Goal: Task Accomplishment & Management: Complete application form

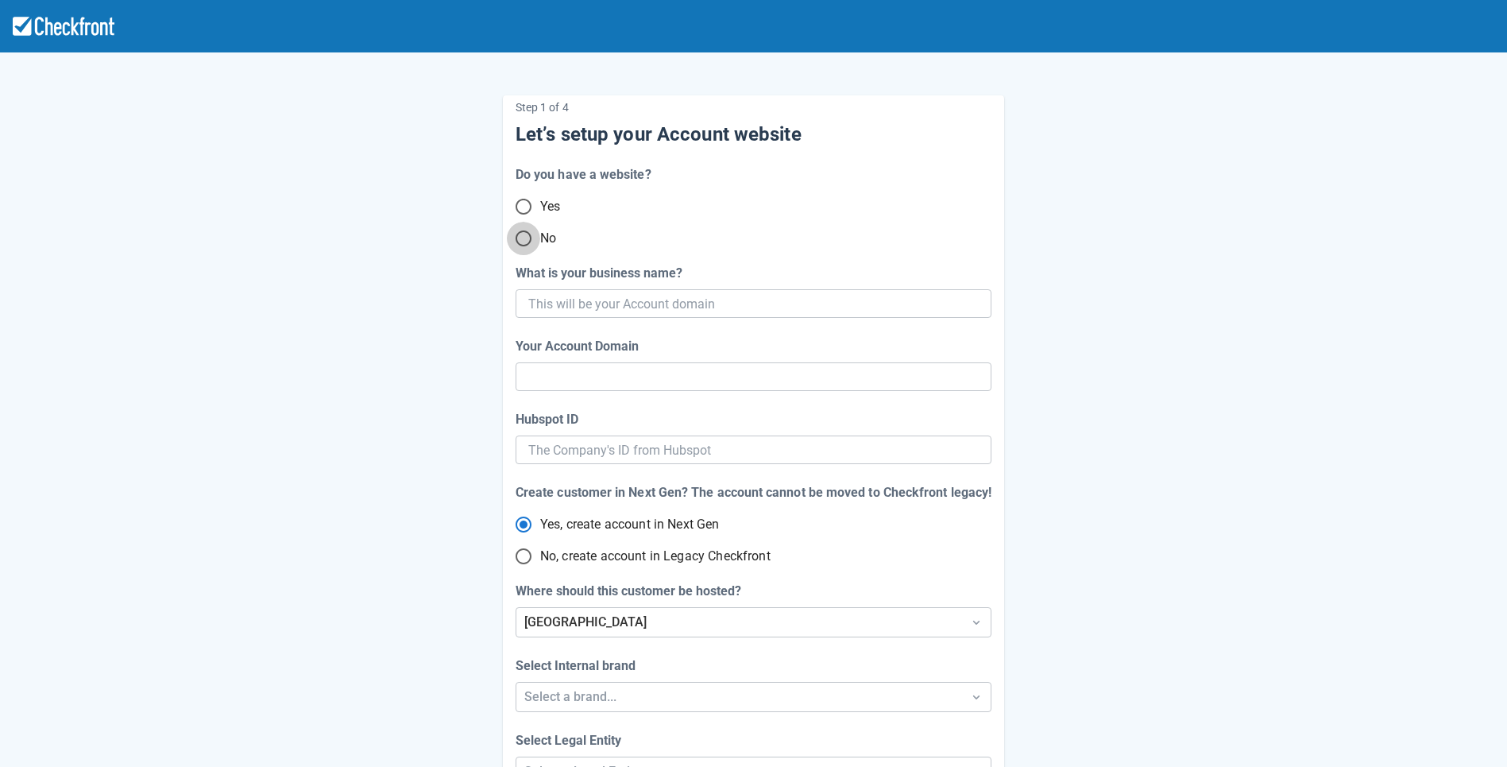
click at [525, 247] on input "No" at bounding box center [523, 238] width 33 height 33
radio input "true"
click at [693, 298] on input "What is your business name?" at bounding box center [751, 303] width 447 height 29
paste input "gpy-20251001t0900"
type input "gpy-20251001t0900"
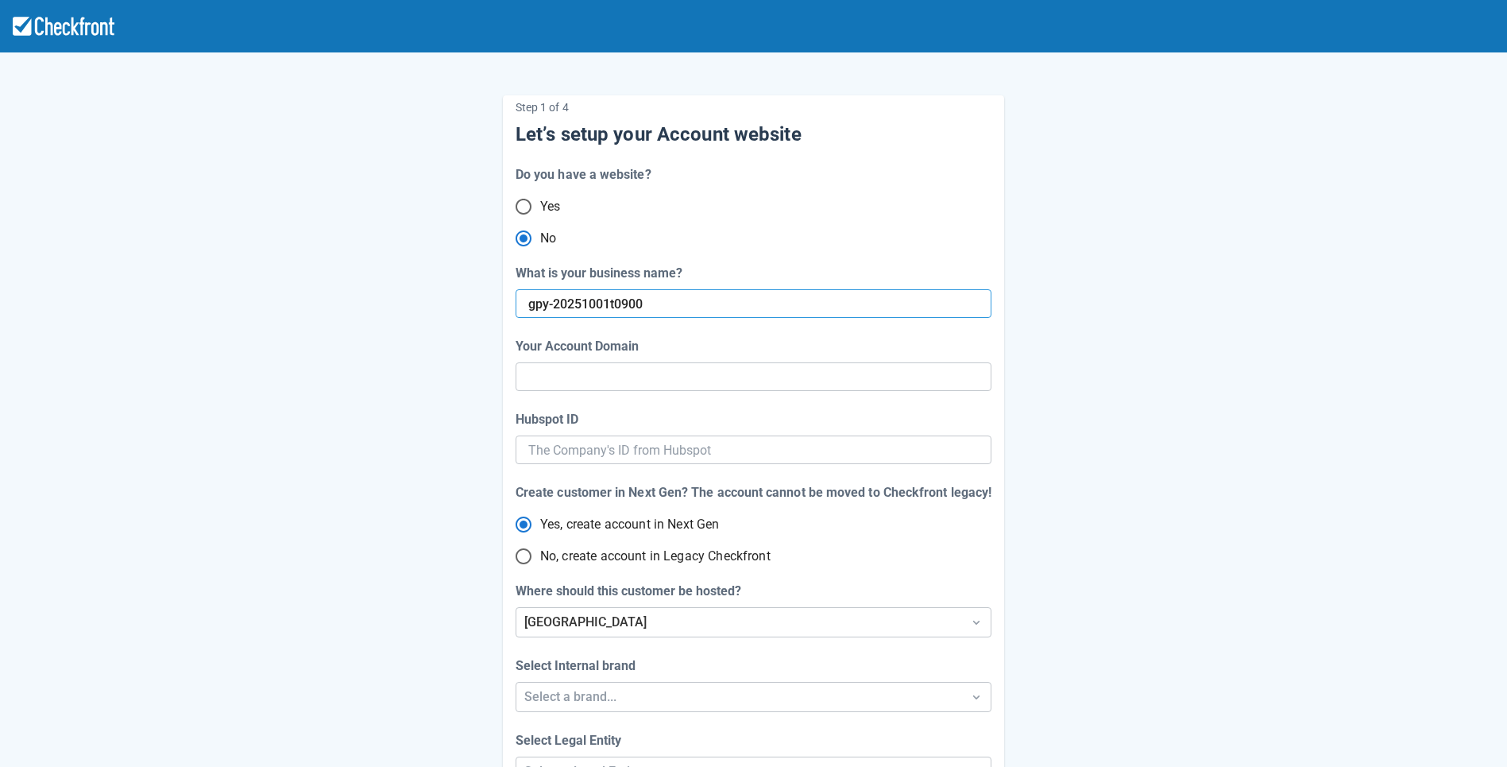
type input "gpy-20251001-t-0900"
radio input "true"
type input "gpy-20251001t0900"
click at [406, 438] on div "Step 1 of 4 Let’s setup your Account website Do you have a website? Yes No What…" at bounding box center [754, 461] width 906 height 783
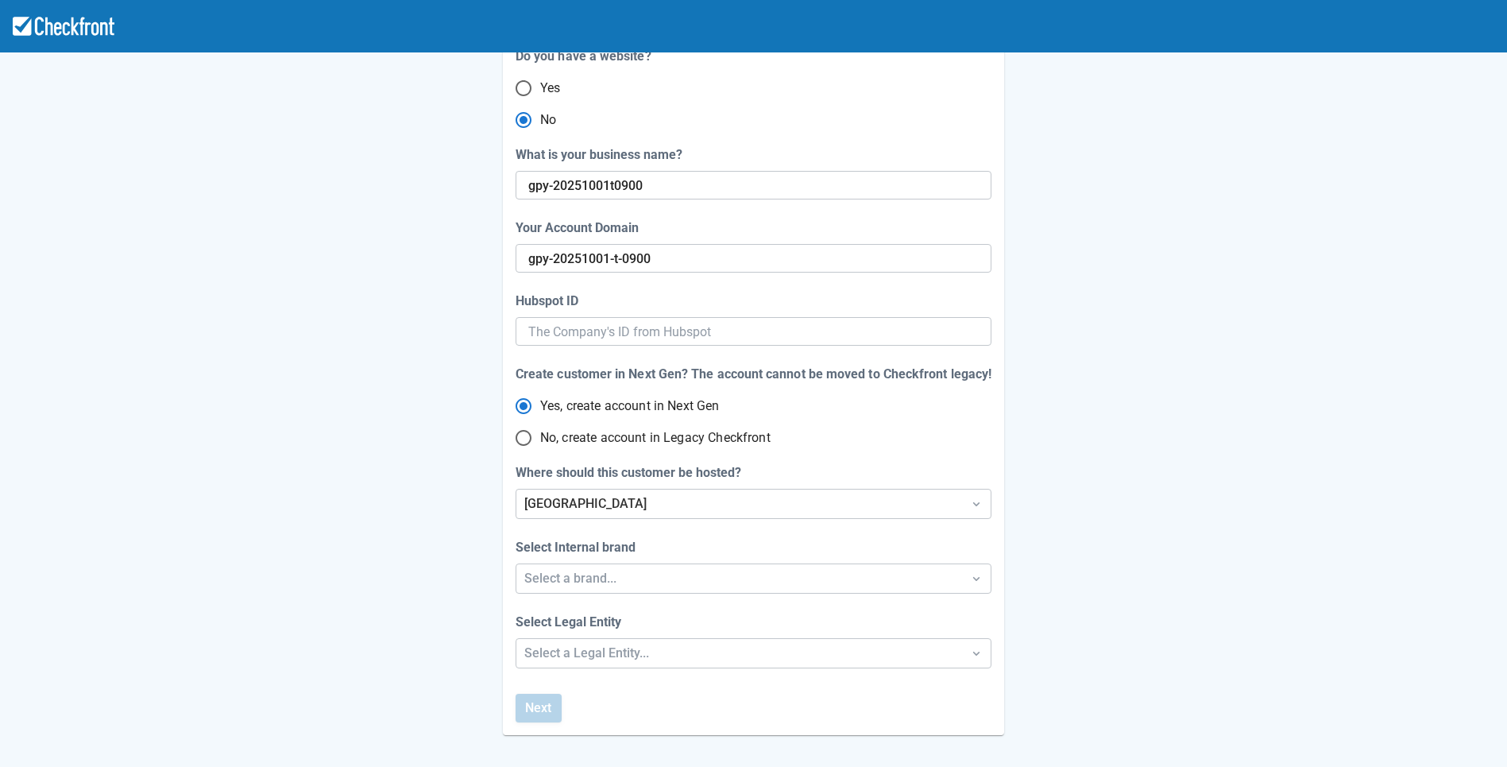
scroll to position [129, 0]
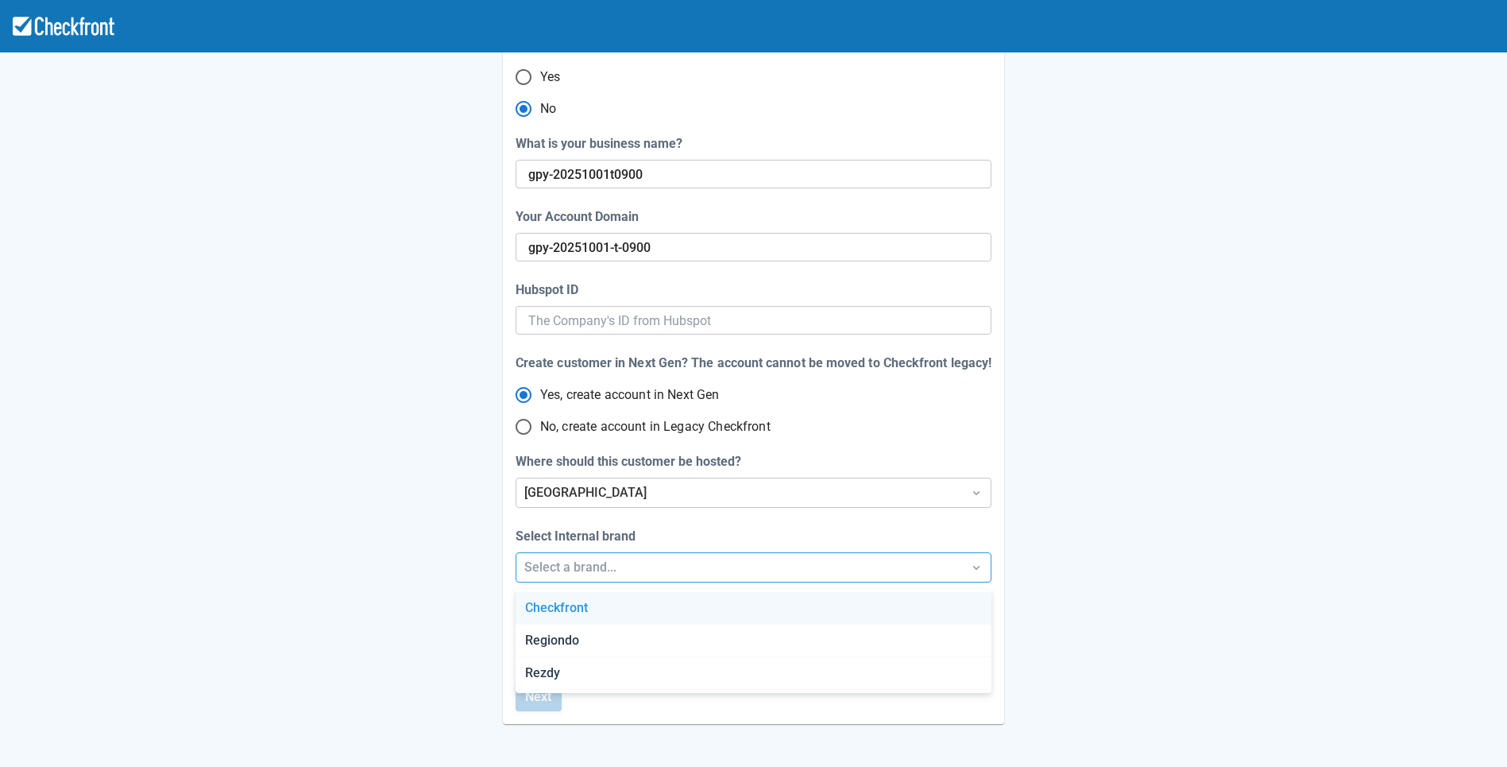
click at [597, 569] on div "Select a brand..." at bounding box center [739, 567] width 430 height 19
click at [584, 606] on div "Checkfront" at bounding box center [753, 608] width 475 height 33
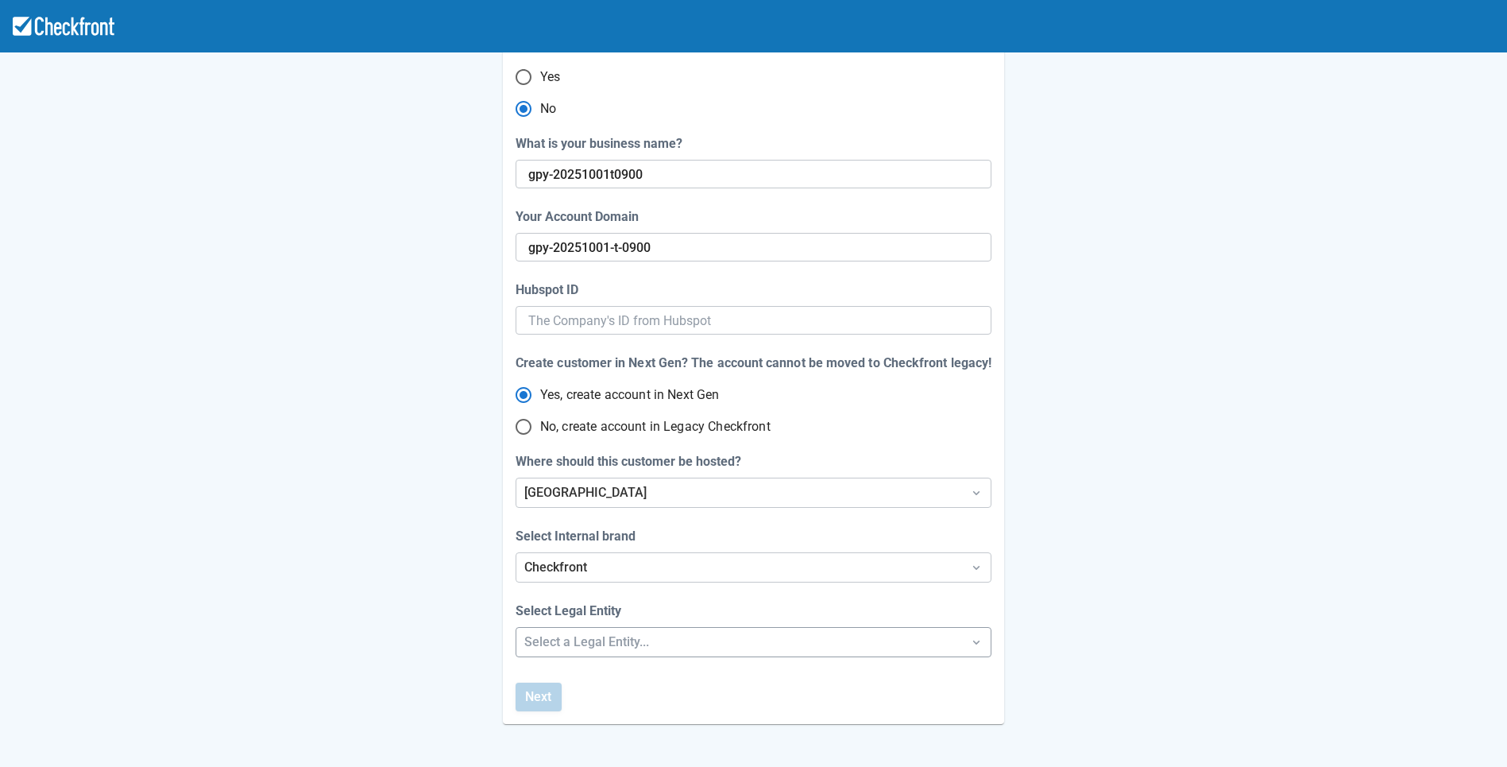
click at [586, 643] on div "Step 1 of 4 Let’s setup your Account website Do you have a website? Yes No What…" at bounding box center [753, 397] width 1507 height 1052
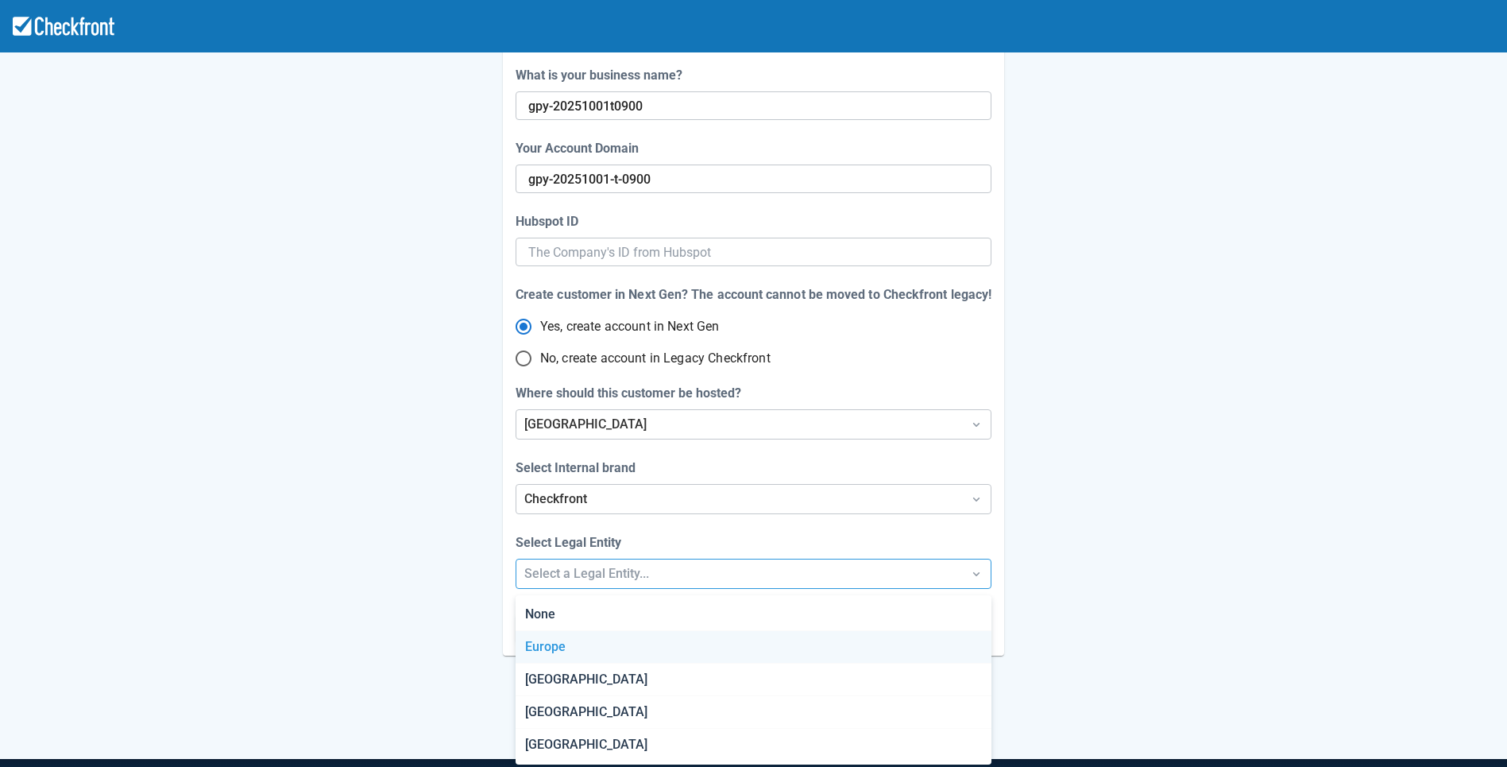
scroll to position [202, 0]
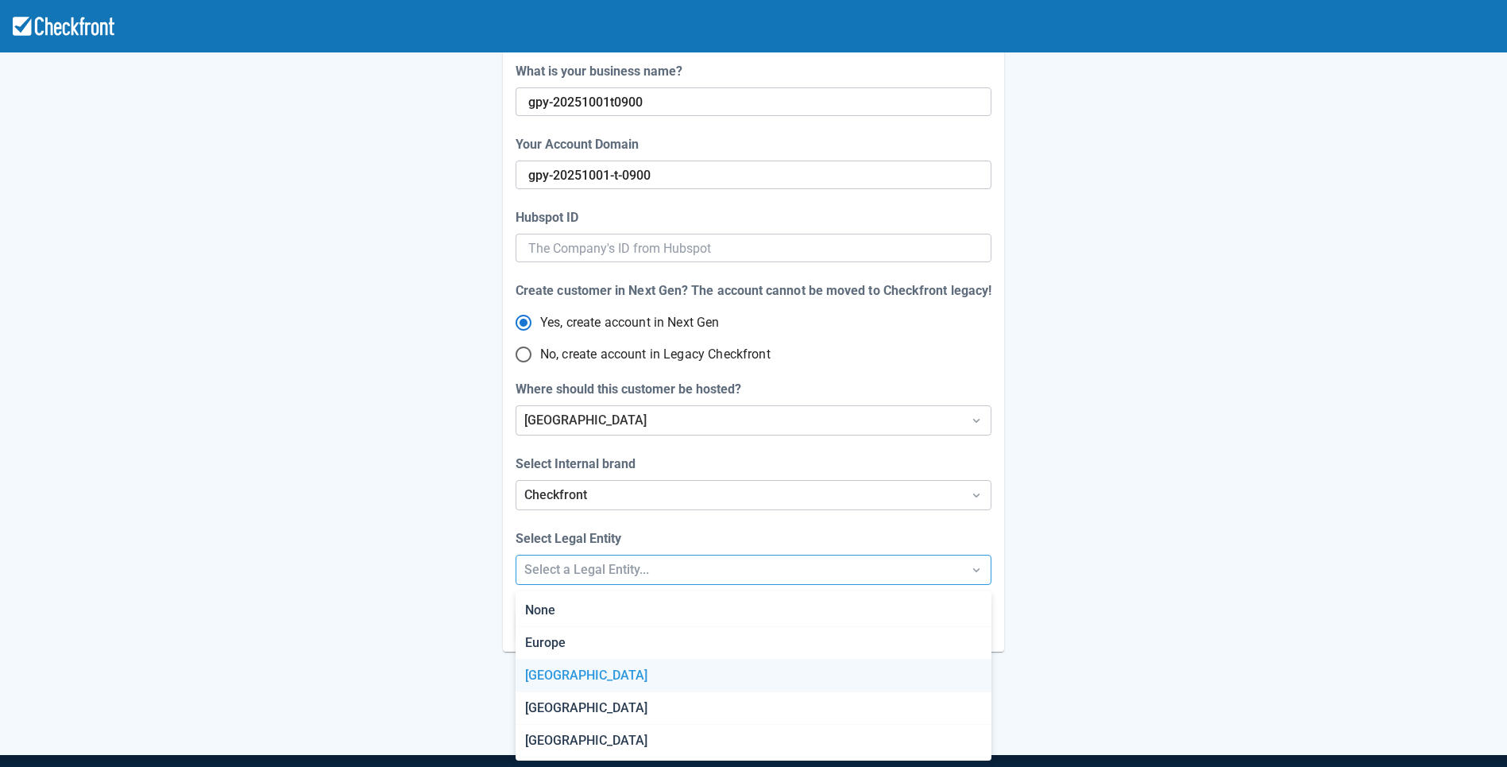
click at [584, 661] on div "[GEOGRAPHIC_DATA]" at bounding box center [753, 675] width 475 height 33
radio input "false"
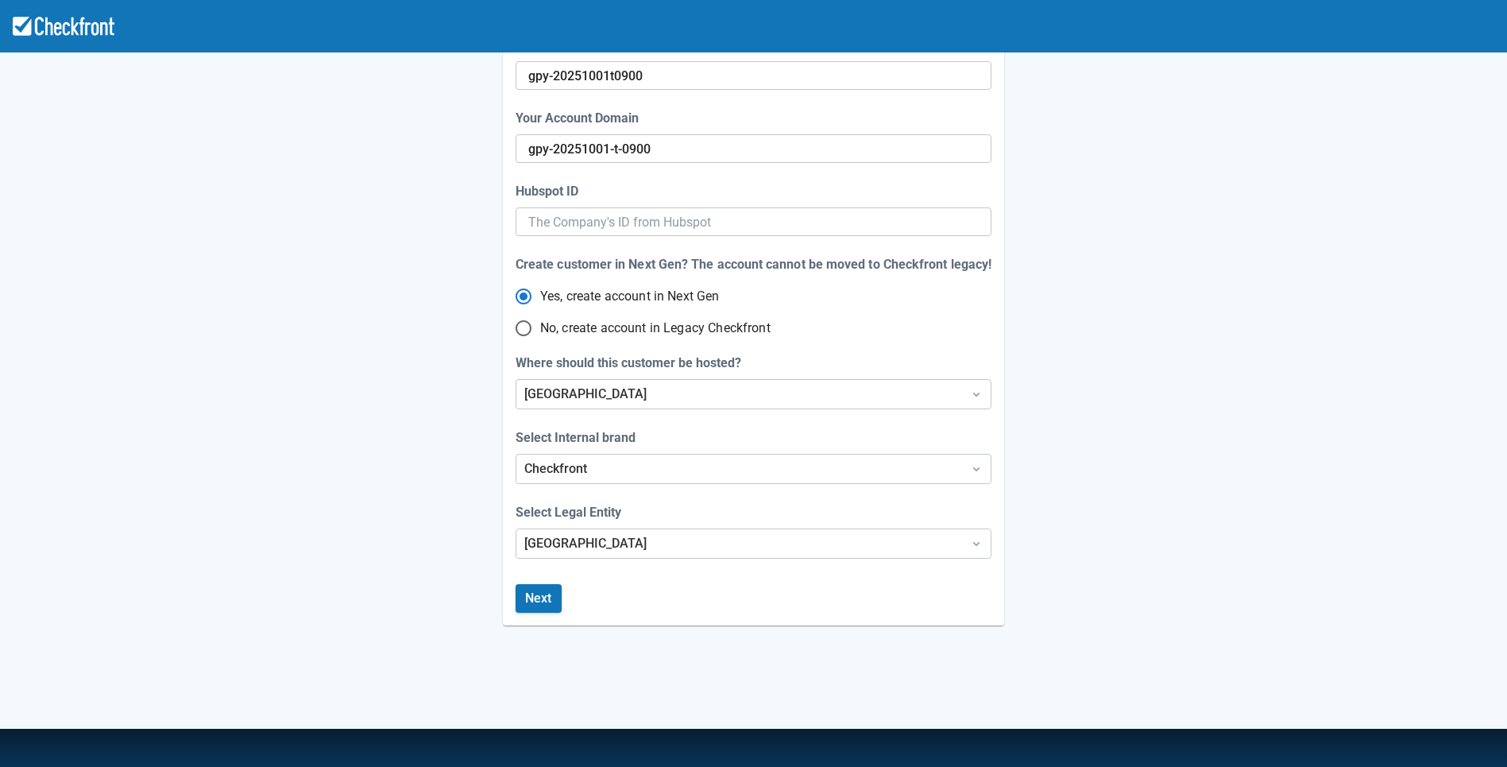
scroll to position [285, 0]
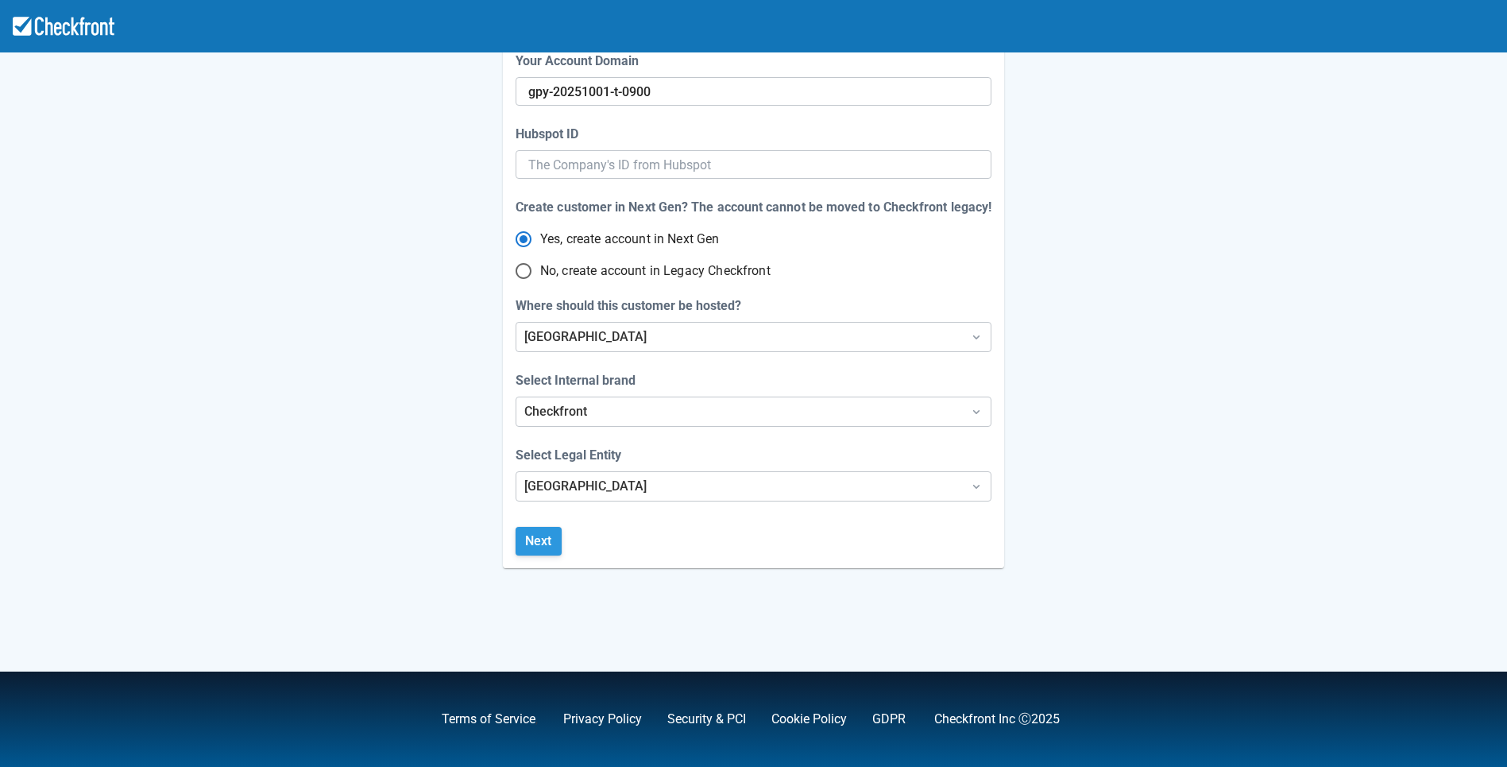
click at [528, 539] on button "Next" at bounding box center [539, 541] width 46 height 29
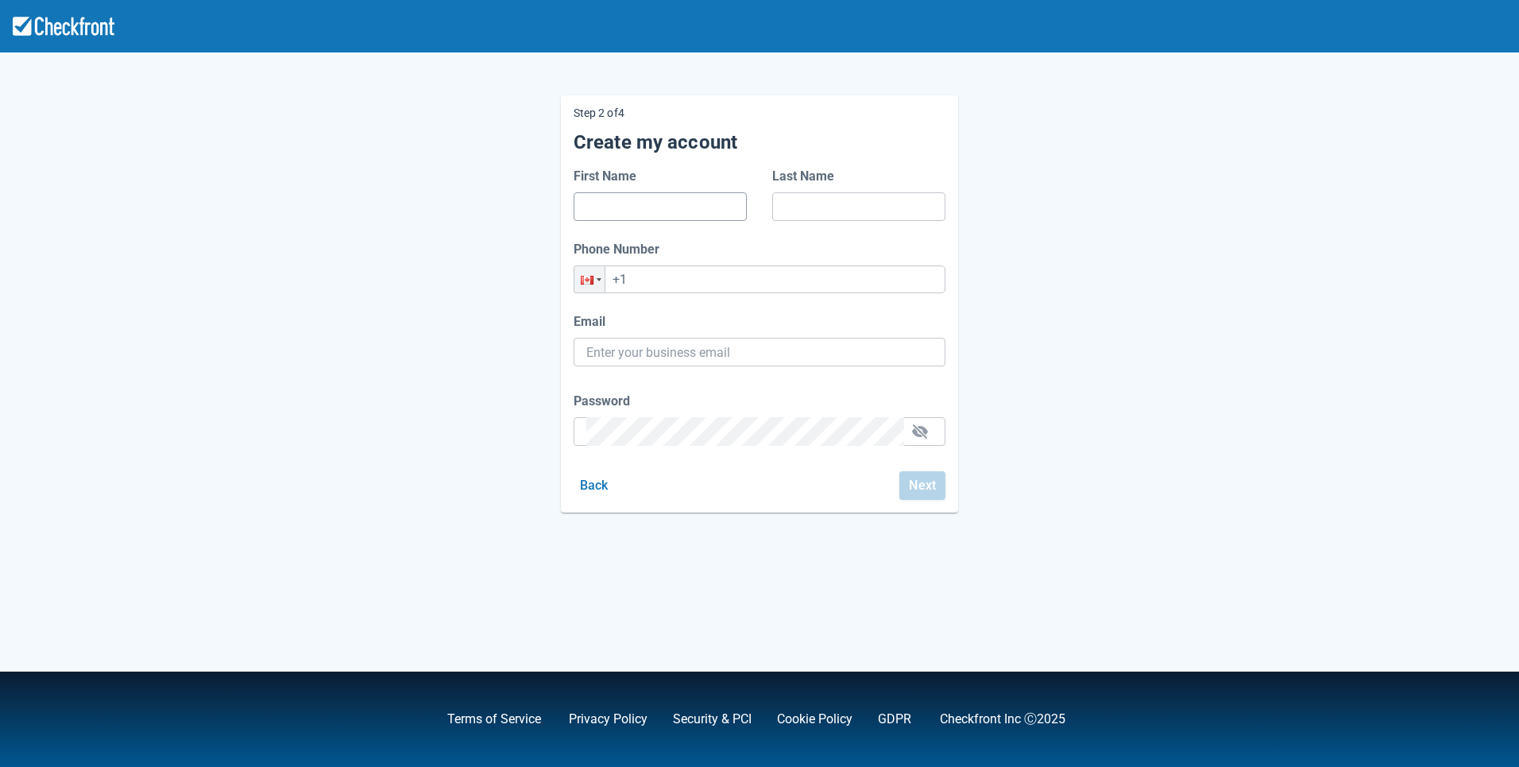
click at [665, 200] on input "First Name" at bounding box center [660, 206] width 148 height 29
type input "f"
click at [832, 206] on input "Last Name" at bounding box center [859, 206] width 148 height 29
type input "f"
click at [730, 281] on input "+1" at bounding box center [759, 279] width 372 height 28
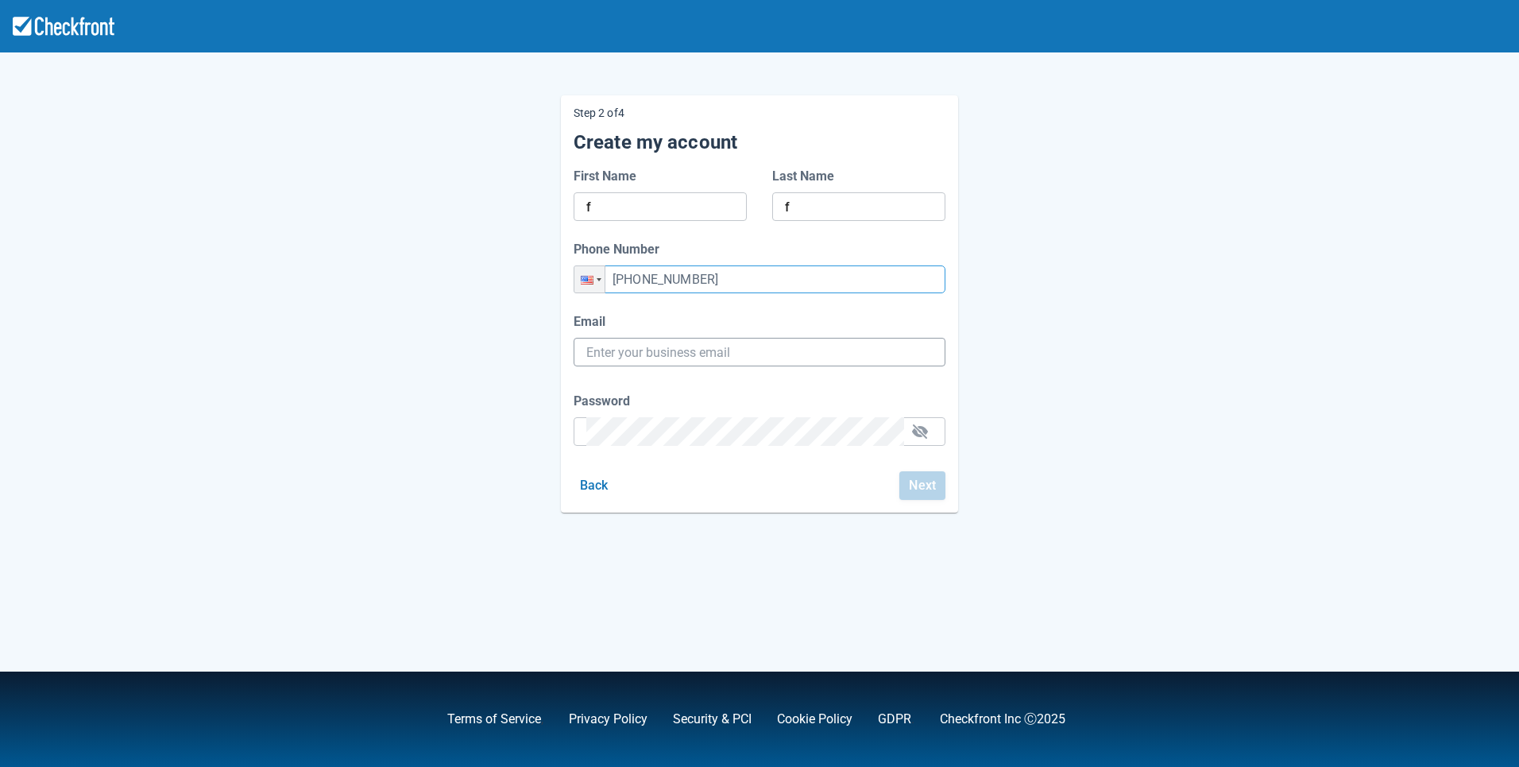
type input "+1 (652) 346-4364"
click at [707, 357] on input "Email" at bounding box center [759, 352] width 346 height 29
paste input "gpy-20251001t0900@email.ghostinspector.com"
type input "gpy-20251001t0900@email.ghostinspector.com"
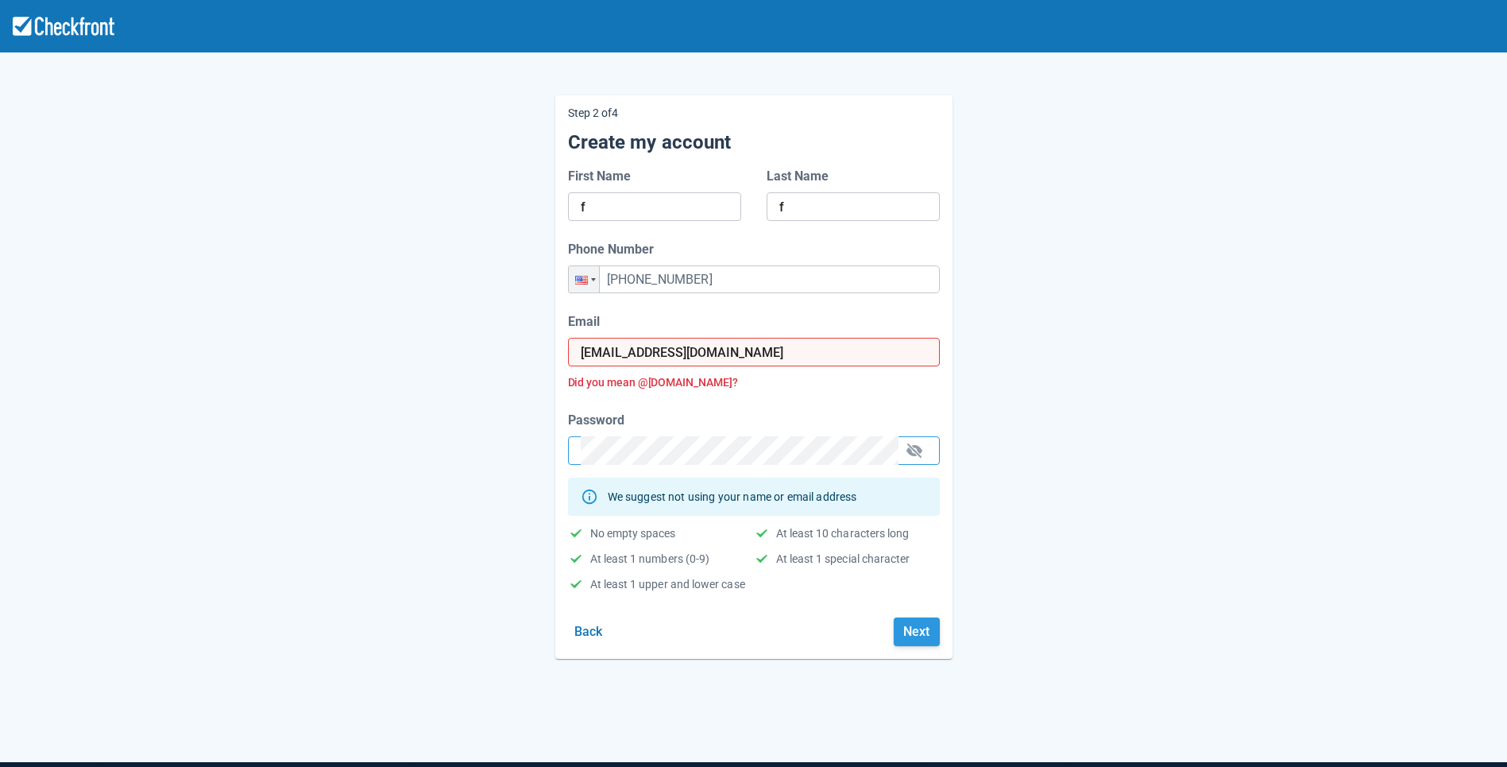
click at [910, 624] on button "Next" at bounding box center [917, 631] width 46 height 29
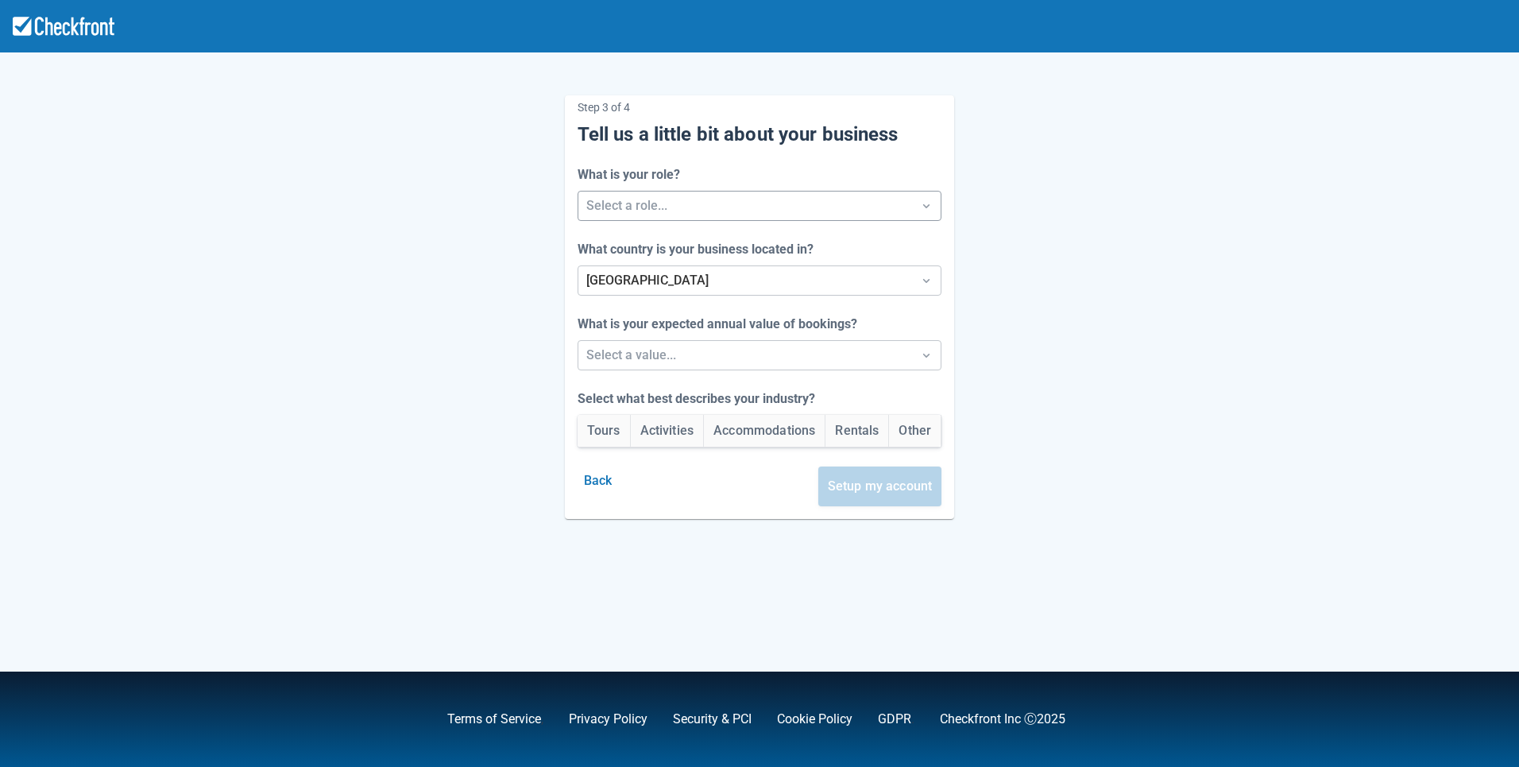
click at [668, 200] on div at bounding box center [745, 206] width 319 height 22
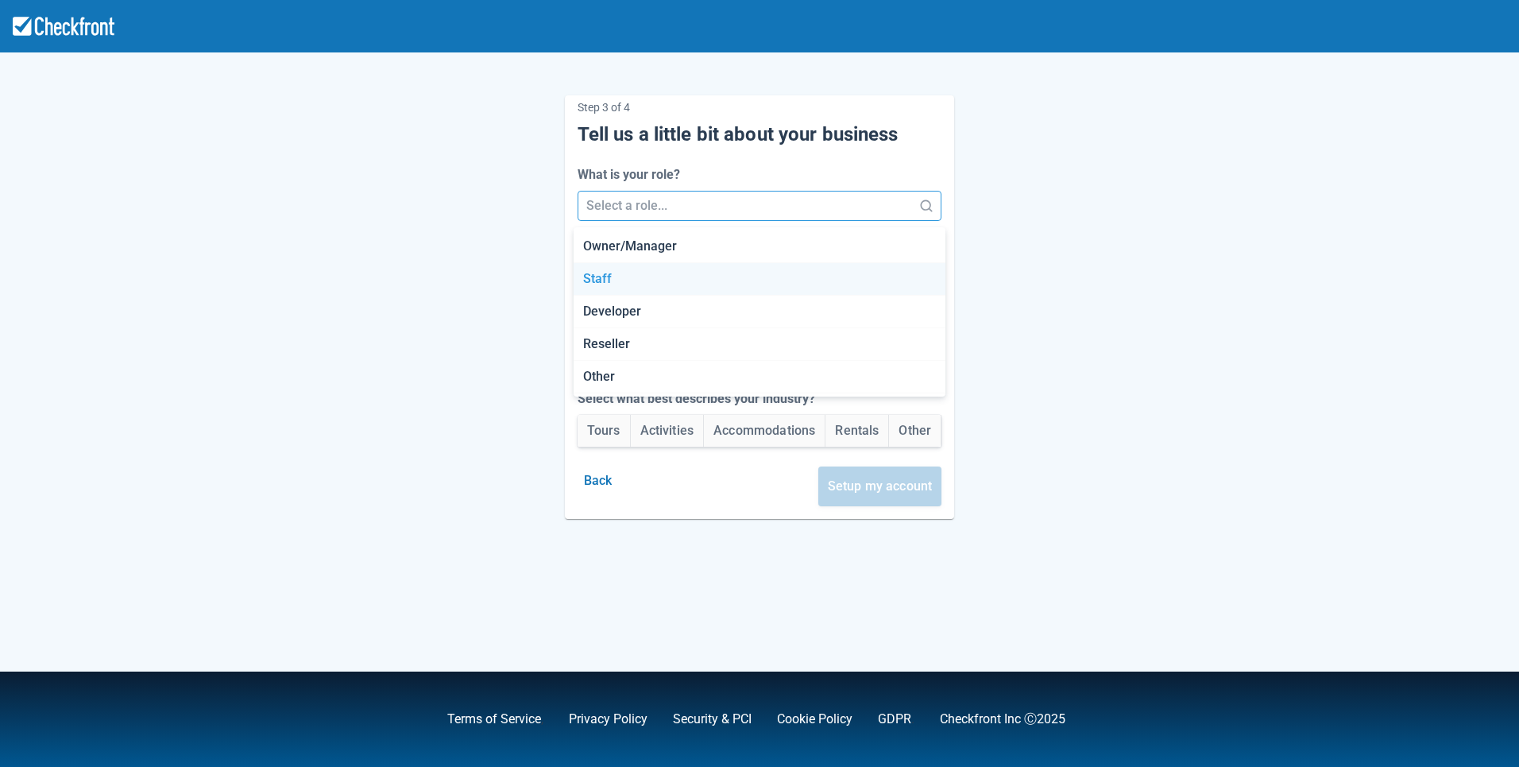
click at [645, 268] on div "Staff" at bounding box center [759, 279] width 372 height 33
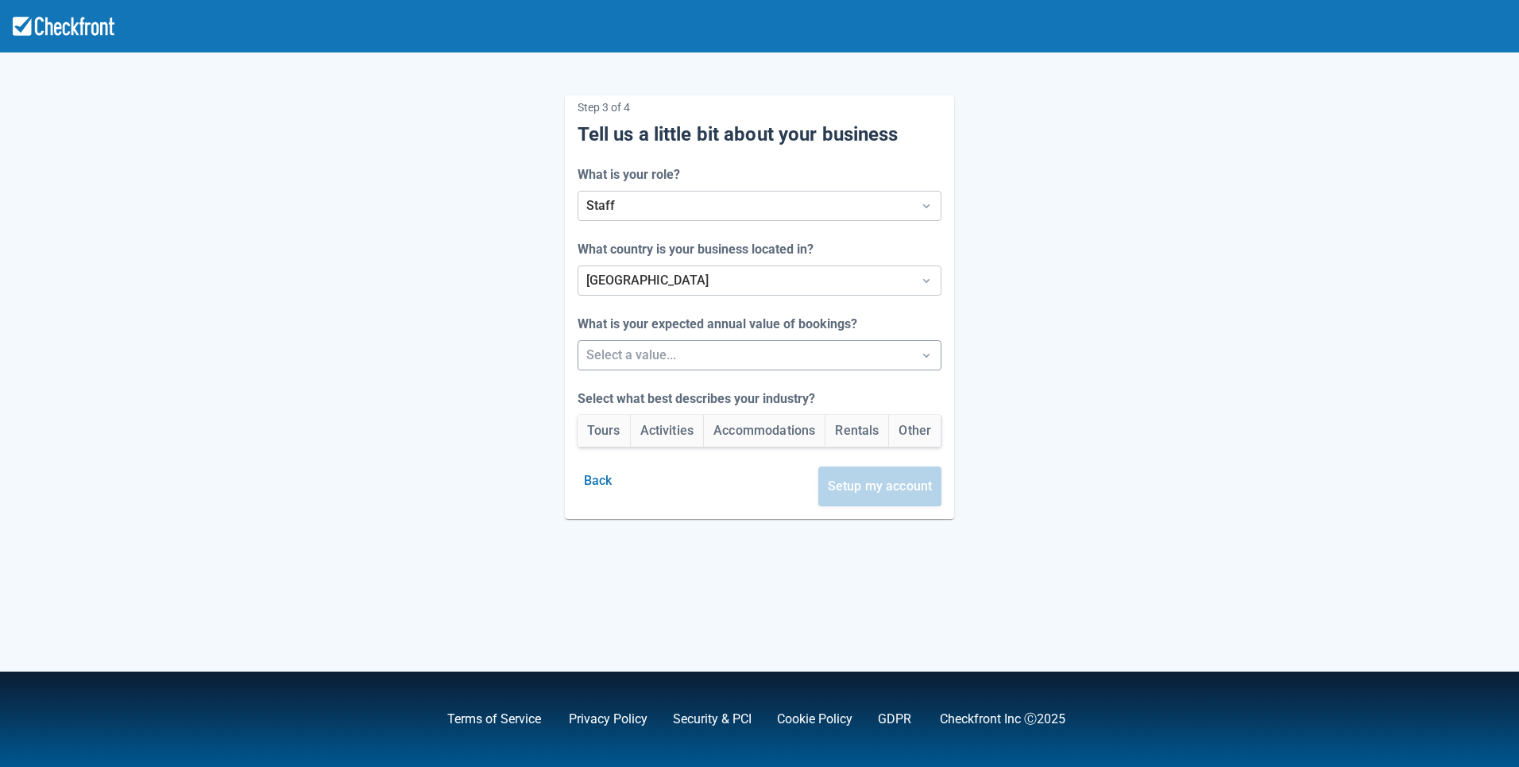
click at [644, 367] on div "Select a value..." at bounding box center [745, 355] width 334 height 29
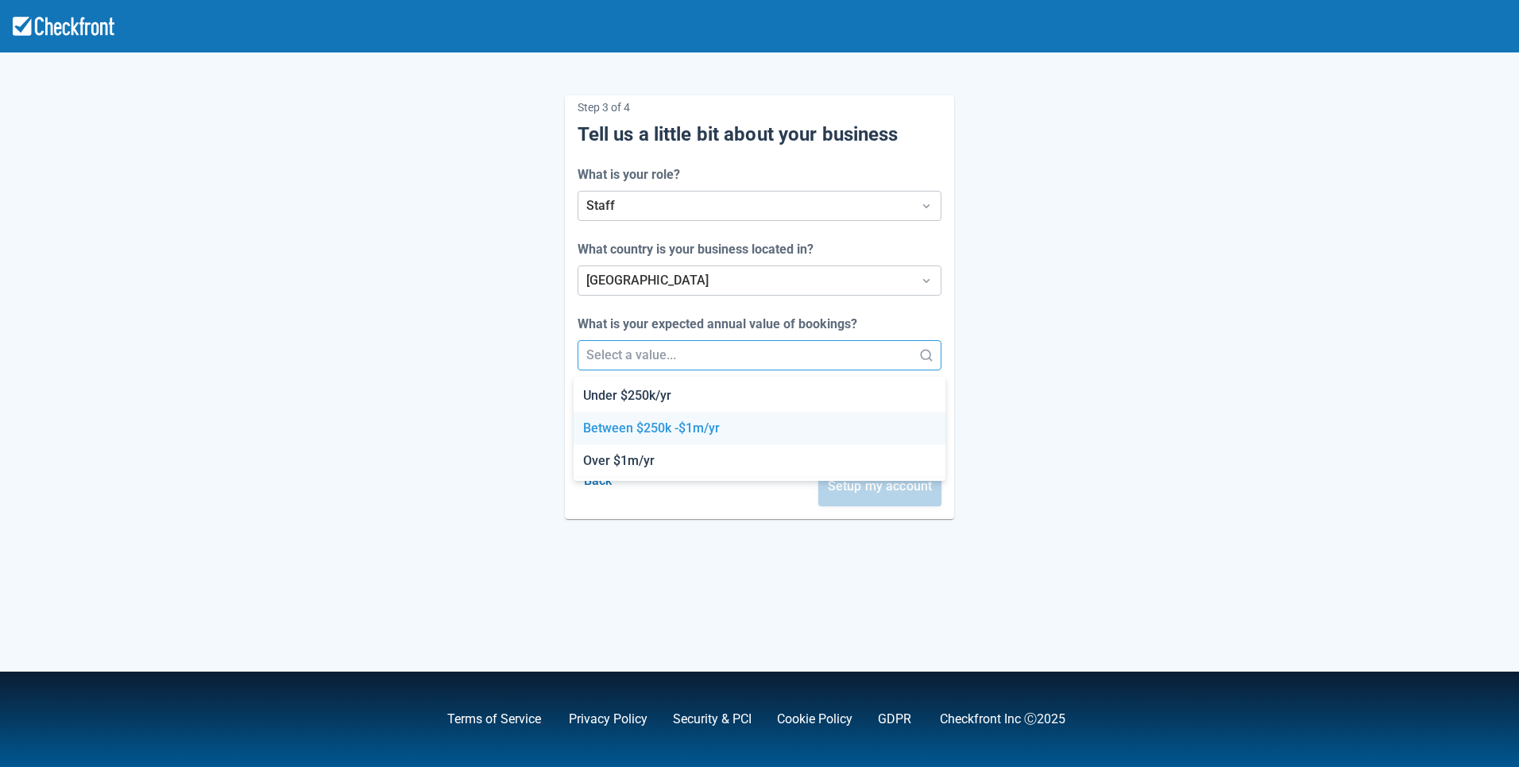
click at [647, 434] on div "Between $250k -$1m/yr" at bounding box center [759, 428] width 372 height 33
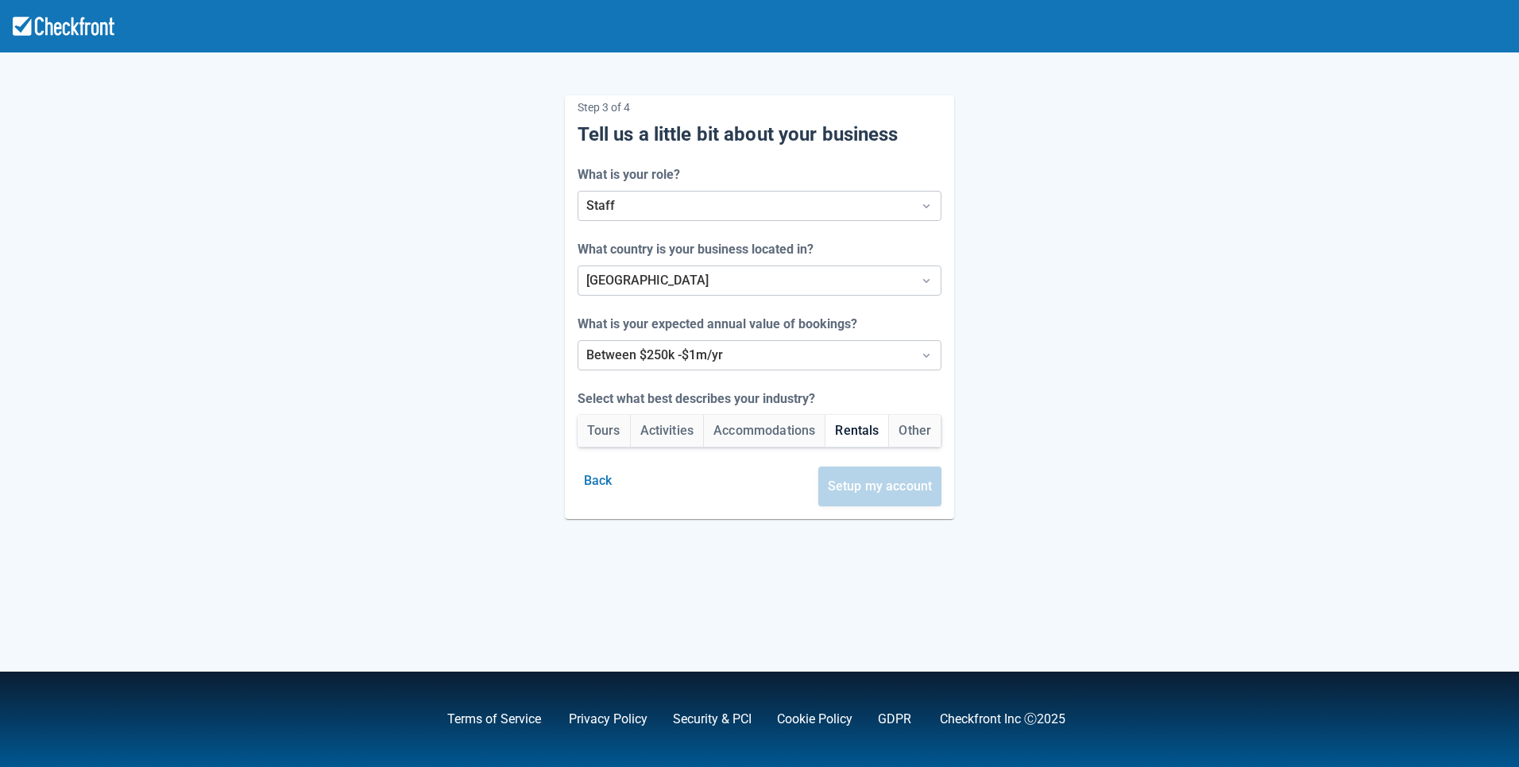
click at [864, 438] on button "Rentals" at bounding box center [856, 431] width 63 height 32
click at [882, 487] on button "Setup my account" at bounding box center [880, 486] width 124 height 40
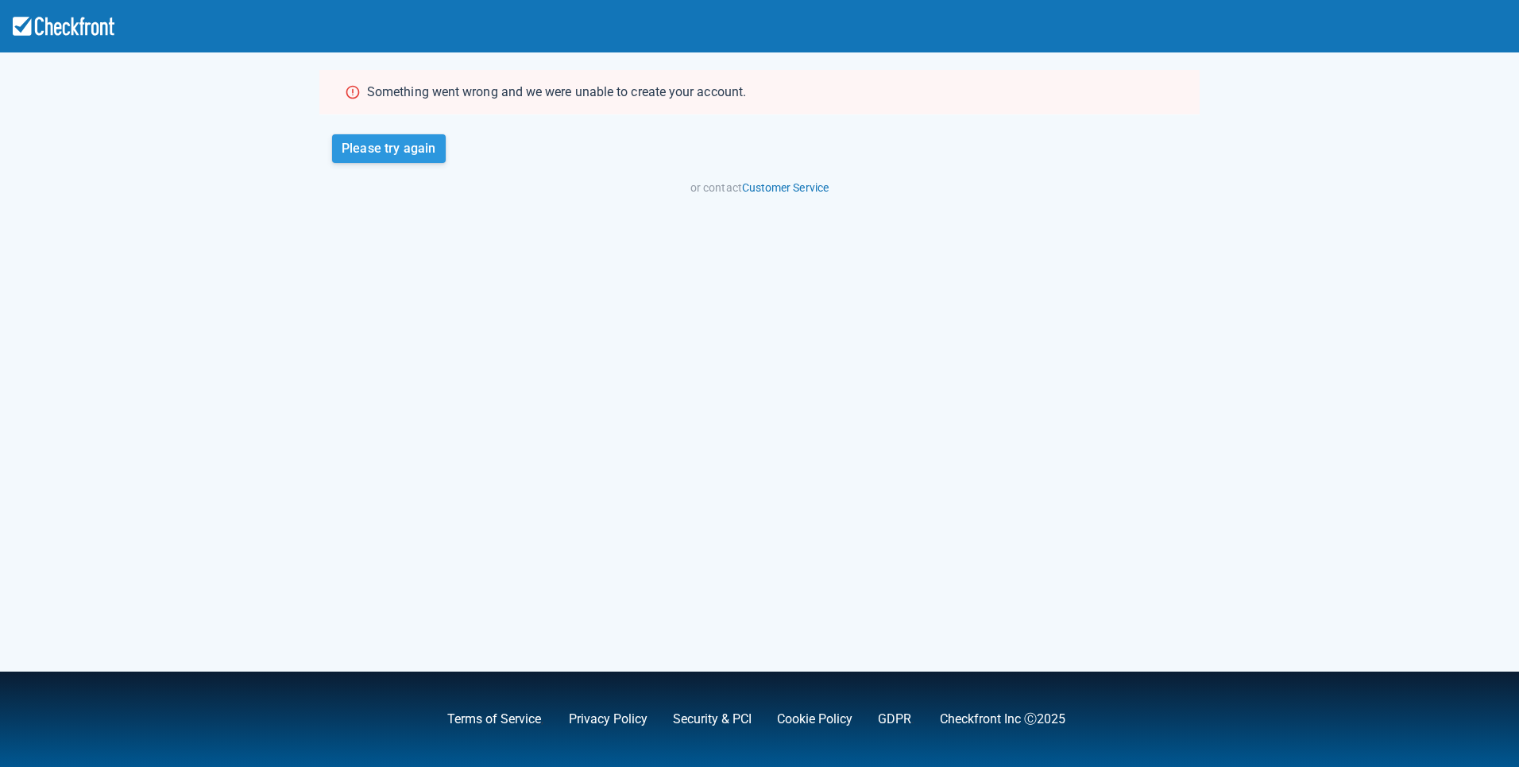
click at [408, 148] on button "Please try again" at bounding box center [389, 148] width 114 height 29
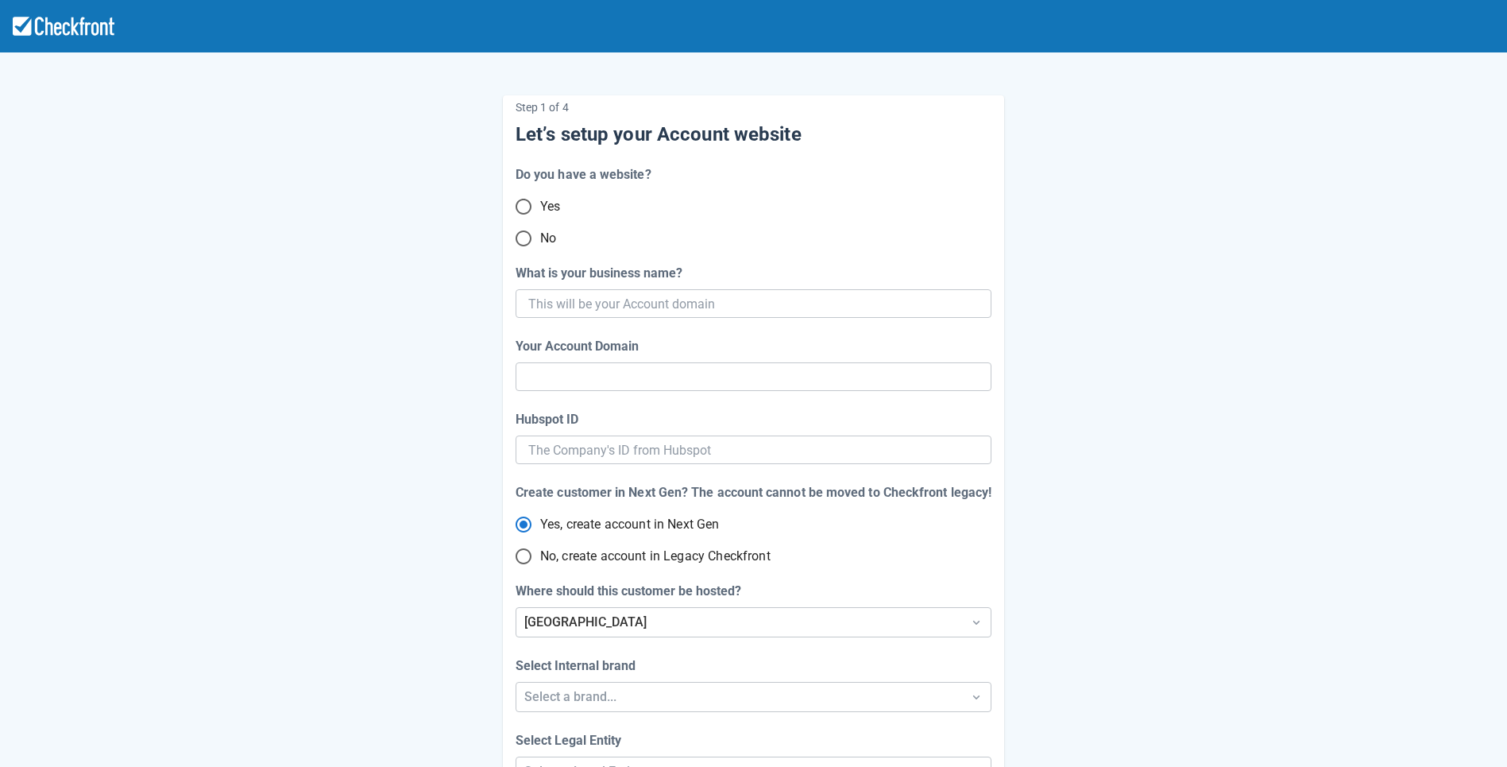
click at [526, 241] on input "No" at bounding box center [523, 238] width 33 height 33
radio input "true"
click at [682, 307] on input "What is your business name?" at bounding box center [751, 303] width 447 height 29
paste input "gpy-20251001t0910"
type input "gpy-20251001t0910"
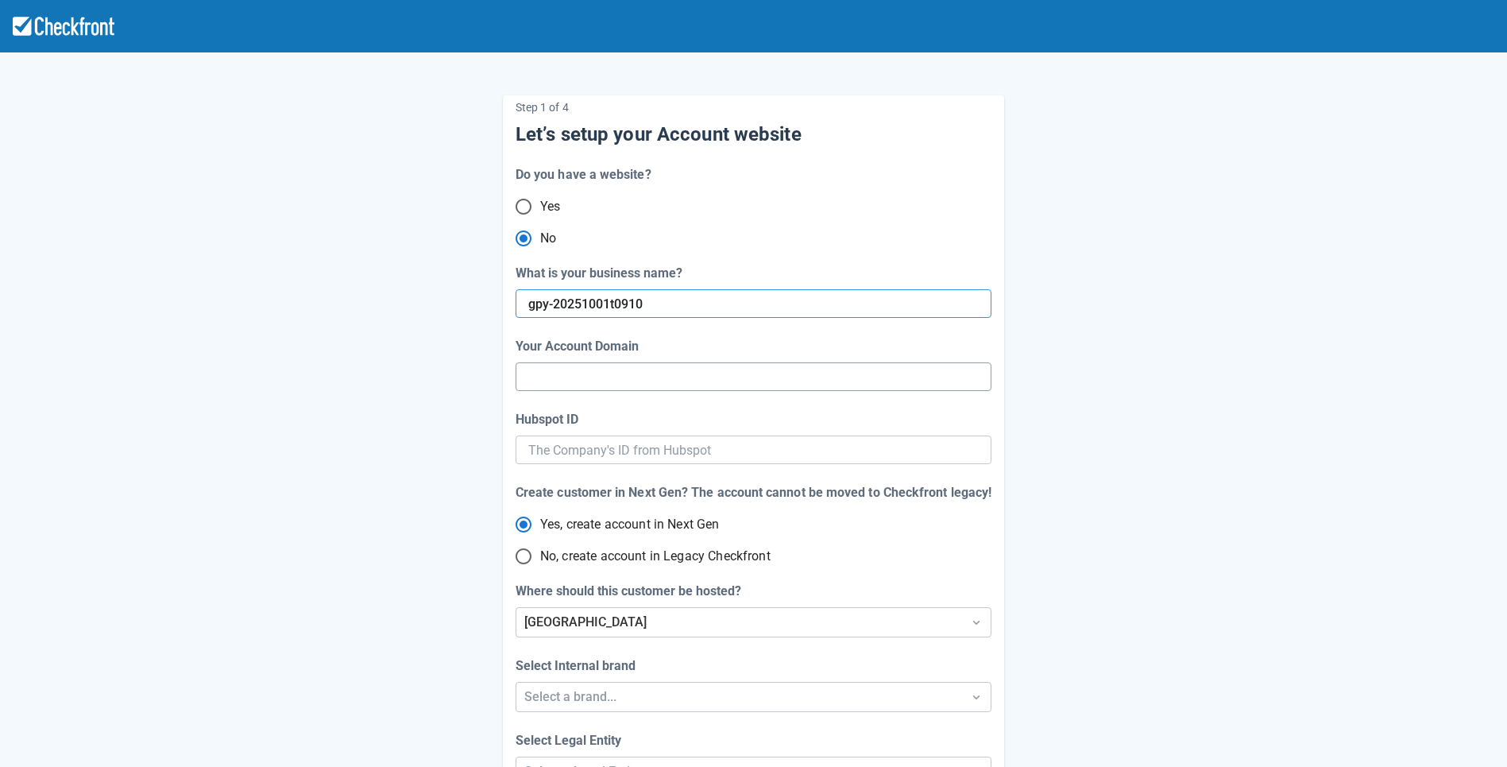
type input "gpy-20251001-t-0910"
radio input "true"
type input "gpy-20251001t0910"
click at [644, 378] on input "gpy-20251001-t-0910" at bounding box center [753, 376] width 450 height 29
click at [645, 451] on input "Hubspot ID" at bounding box center [753, 449] width 450 height 29
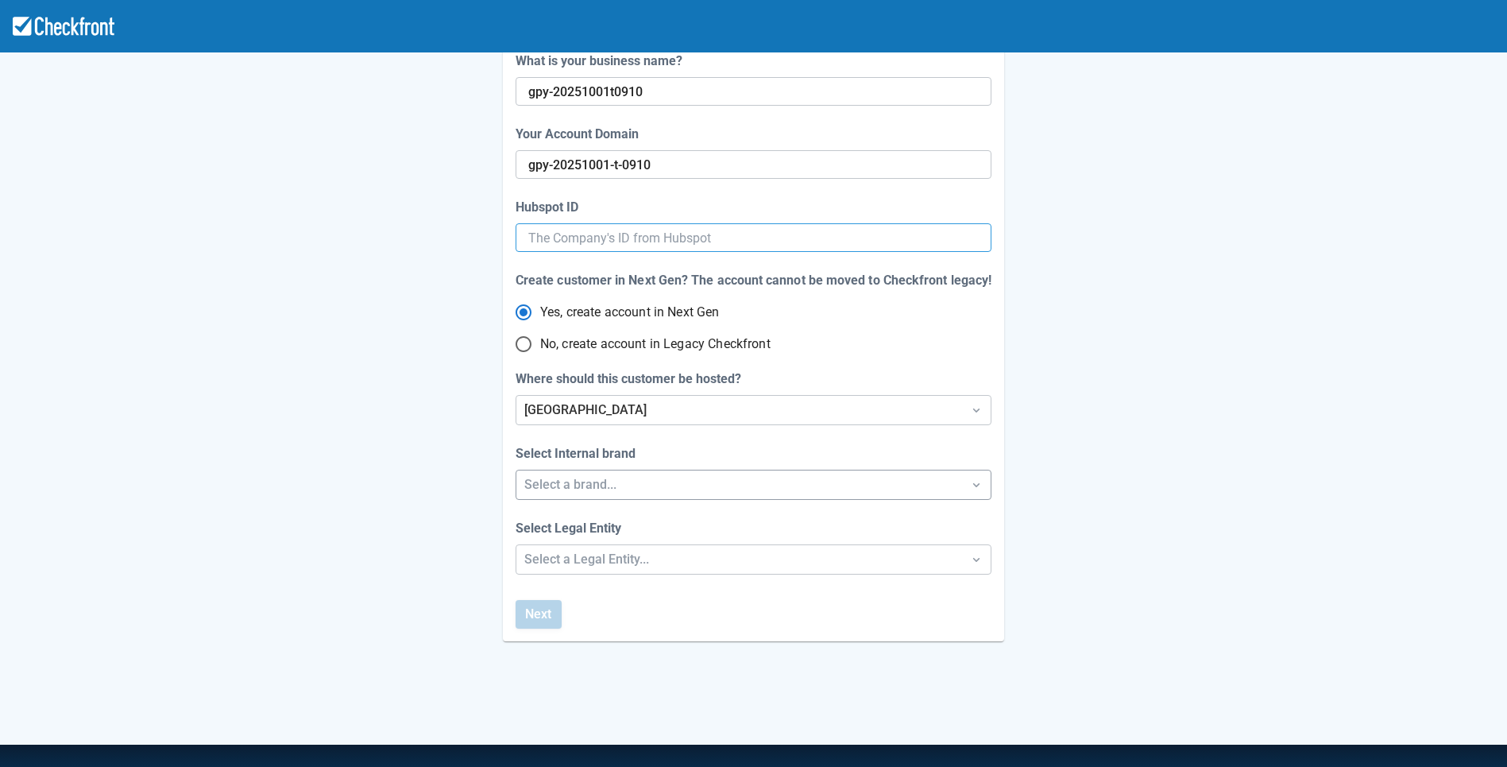
scroll to position [221, 0]
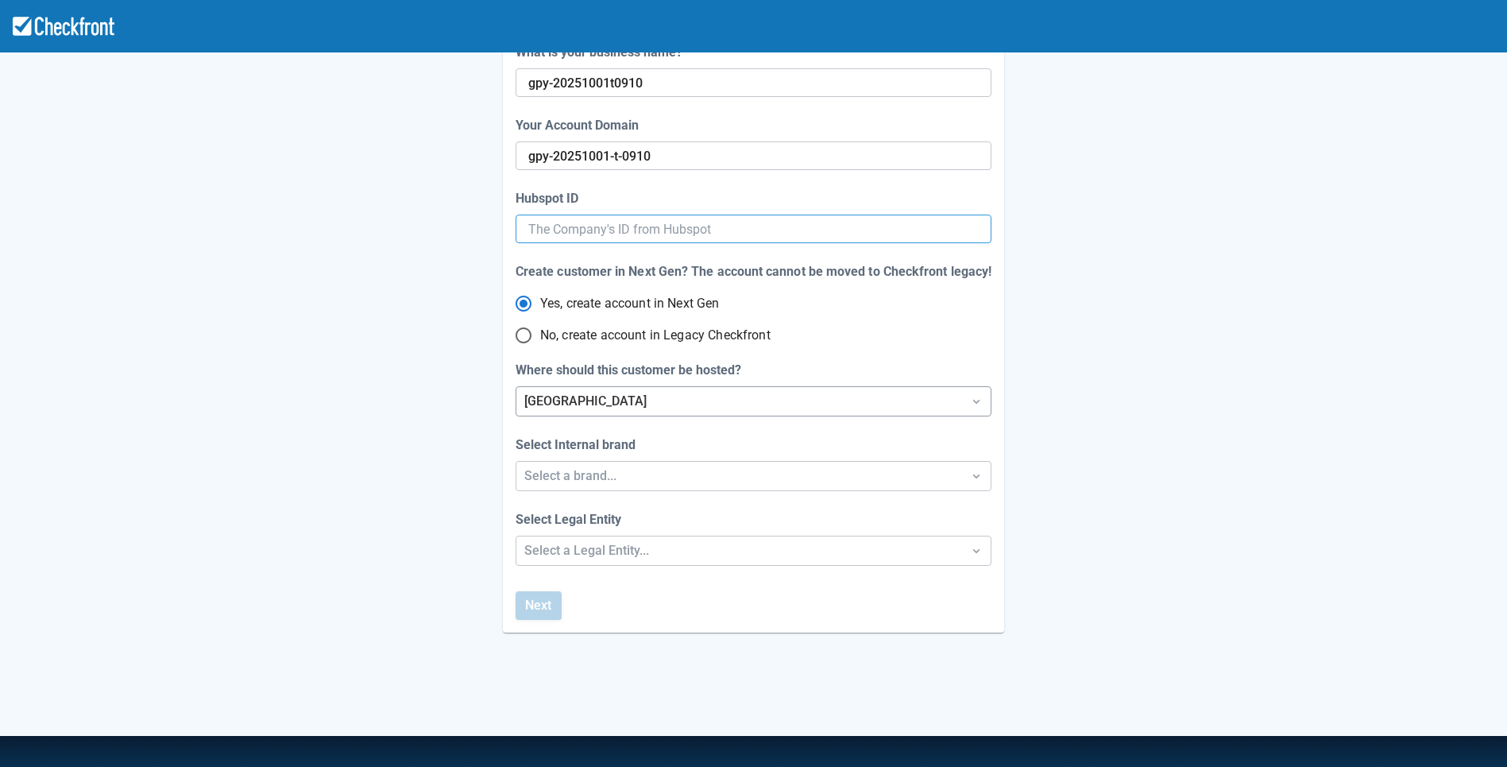
click at [635, 404] on div "[GEOGRAPHIC_DATA]" at bounding box center [739, 401] width 430 height 19
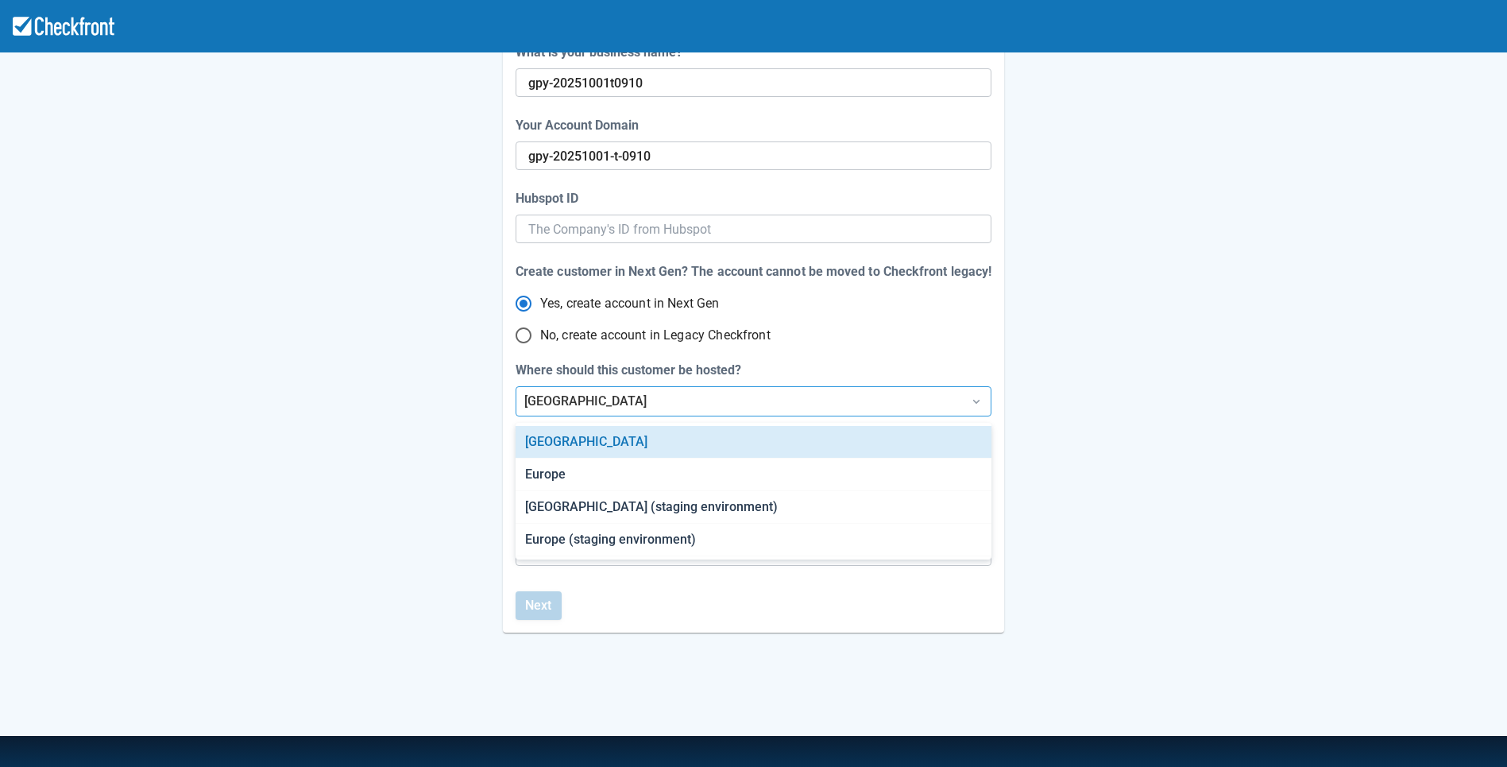
click at [411, 432] on div "Step 1 of 4 Let’s setup your Account website Do you have a website? Yes No What…" at bounding box center [754, 240] width 906 height 783
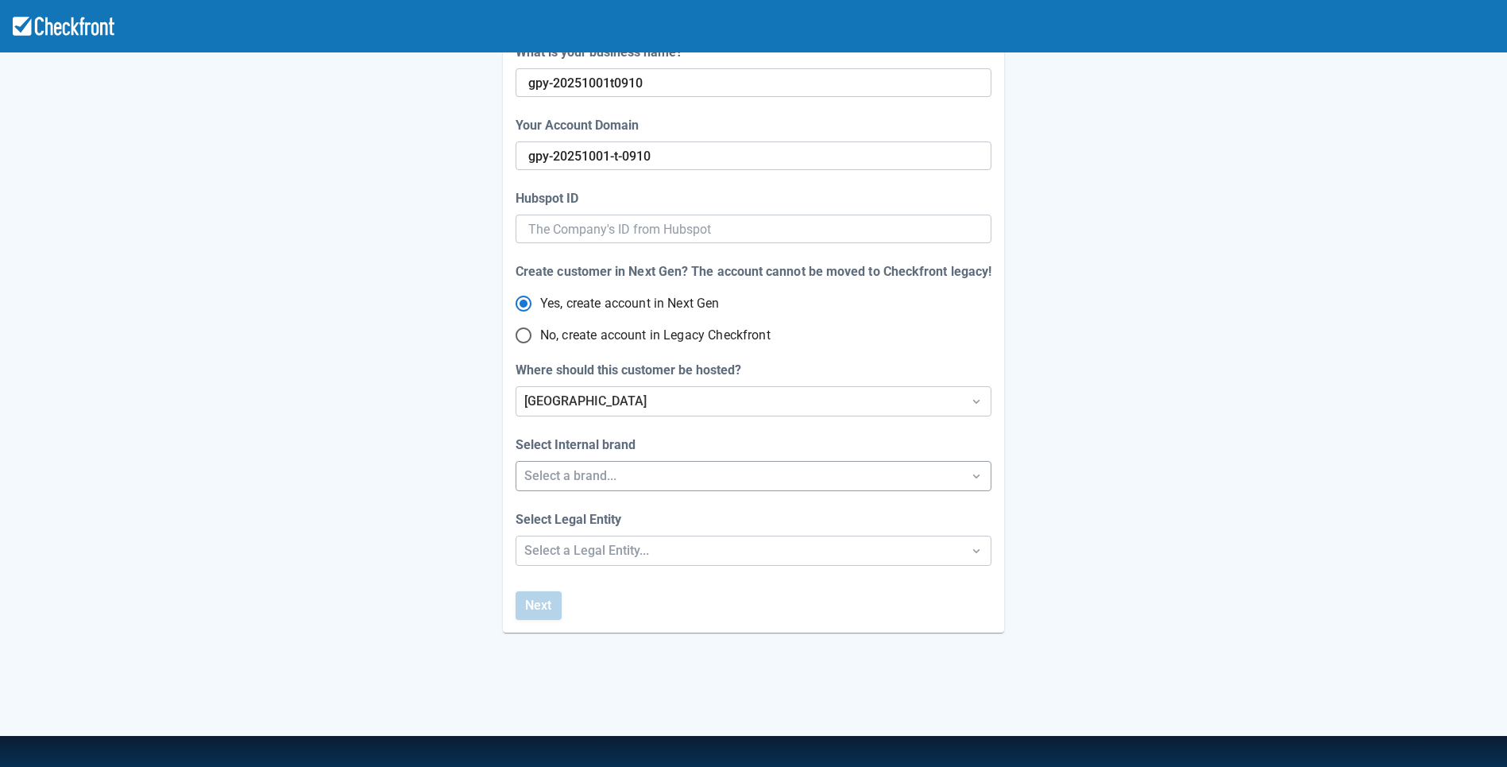
click at [588, 476] on div "Select a brand..." at bounding box center [739, 475] width 430 height 19
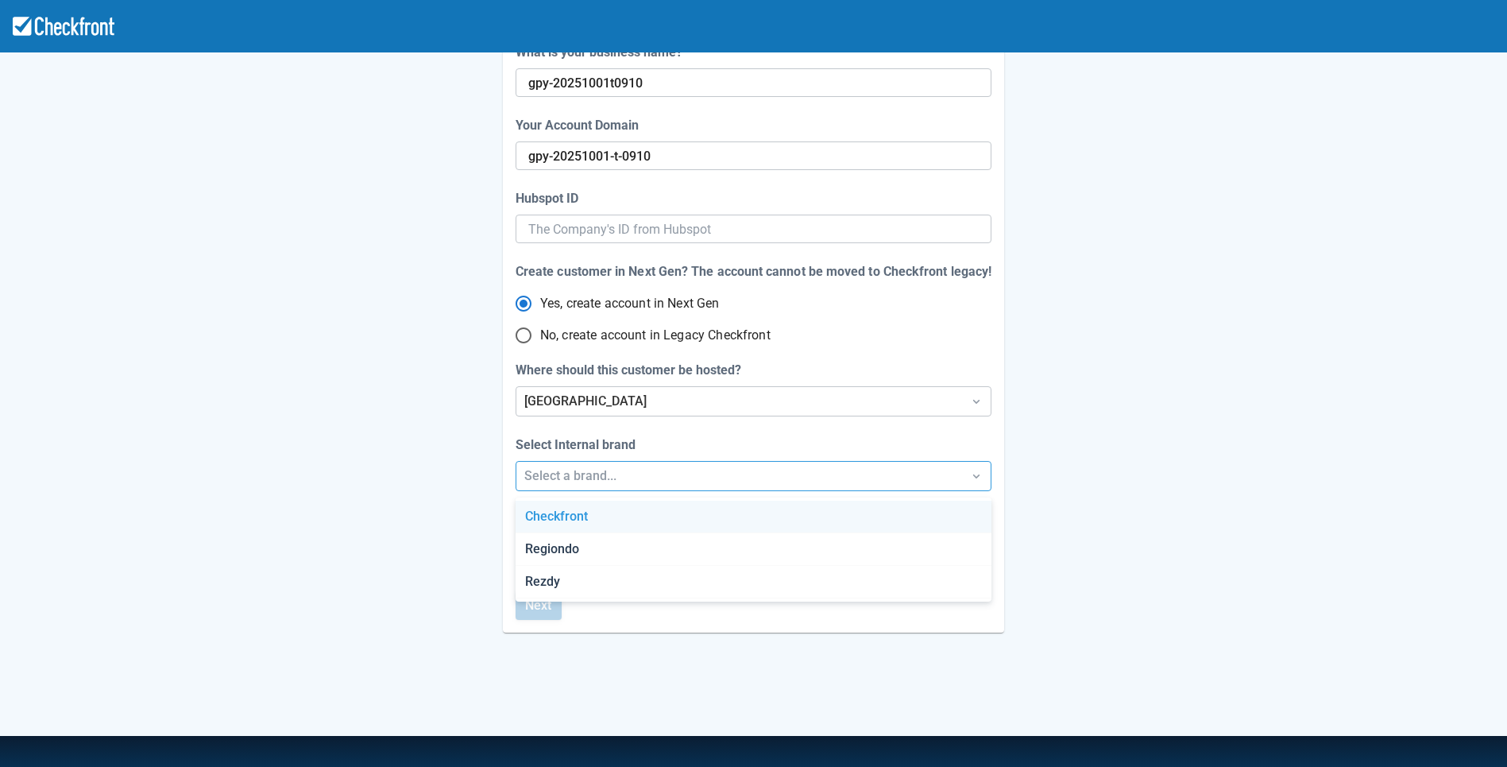
click at [577, 520] on div "Checkfront" at bounding box center [753, 516] width 475 height 33
click at [577, 554] on div "Select a Legal Entity..." at bounding box center [739, 550] width 430 height 19
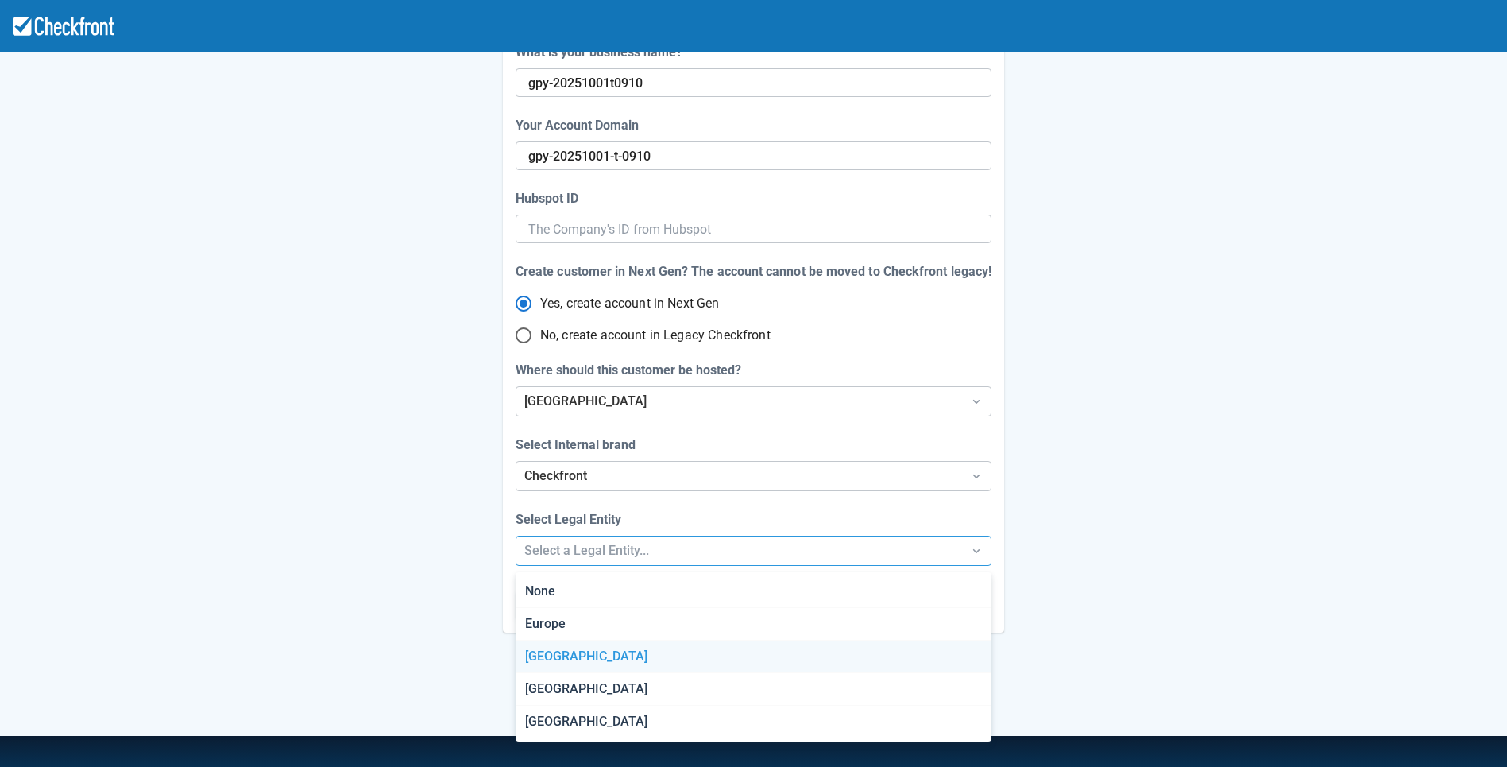
click at [566, 650] on div "[GEOGRAPHIC_DATA]" at bounding box center [753, 656] width 475 height 33
radio input "false"
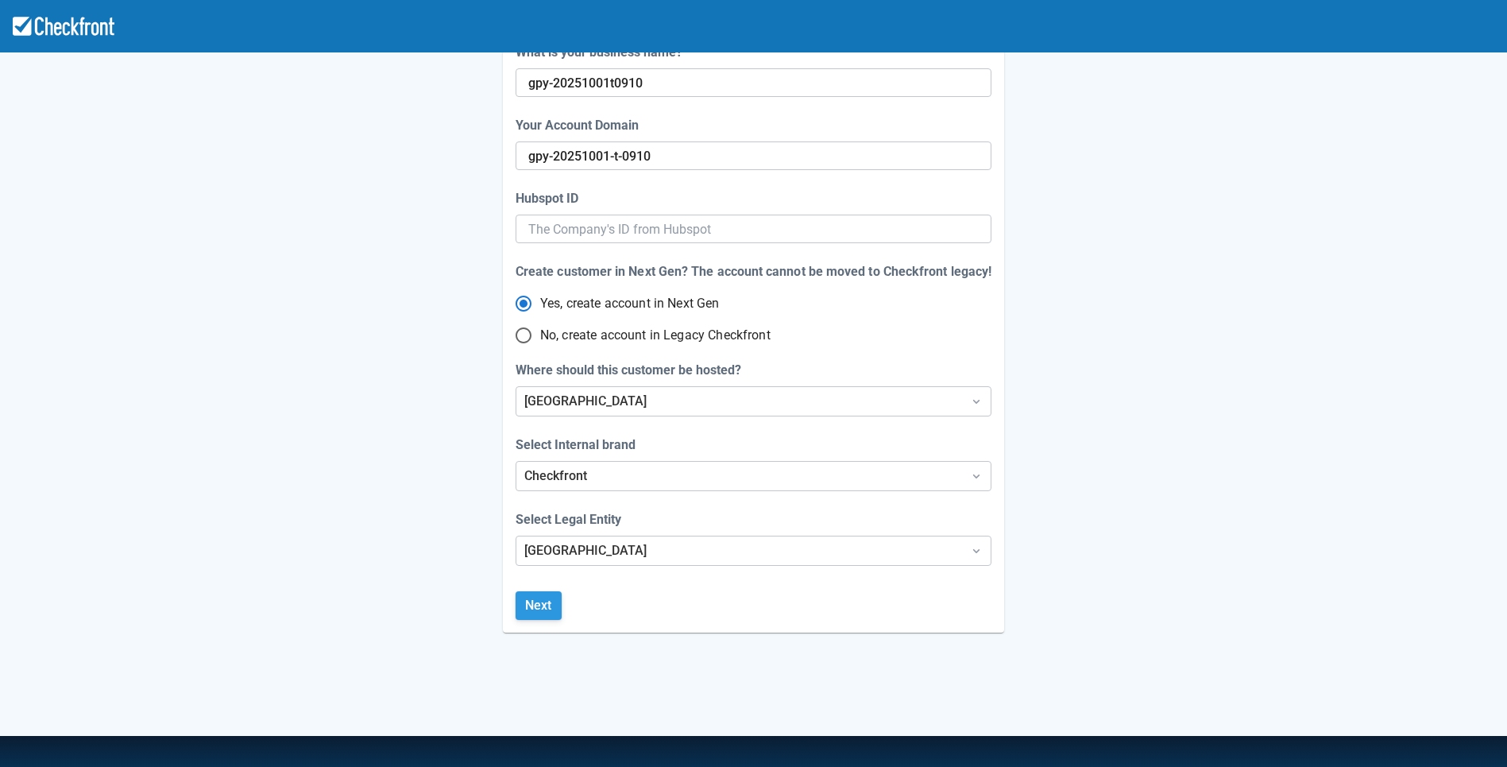
click at [534, 611] on button "Next" at bounding box center [539, 605] width 46 height 29
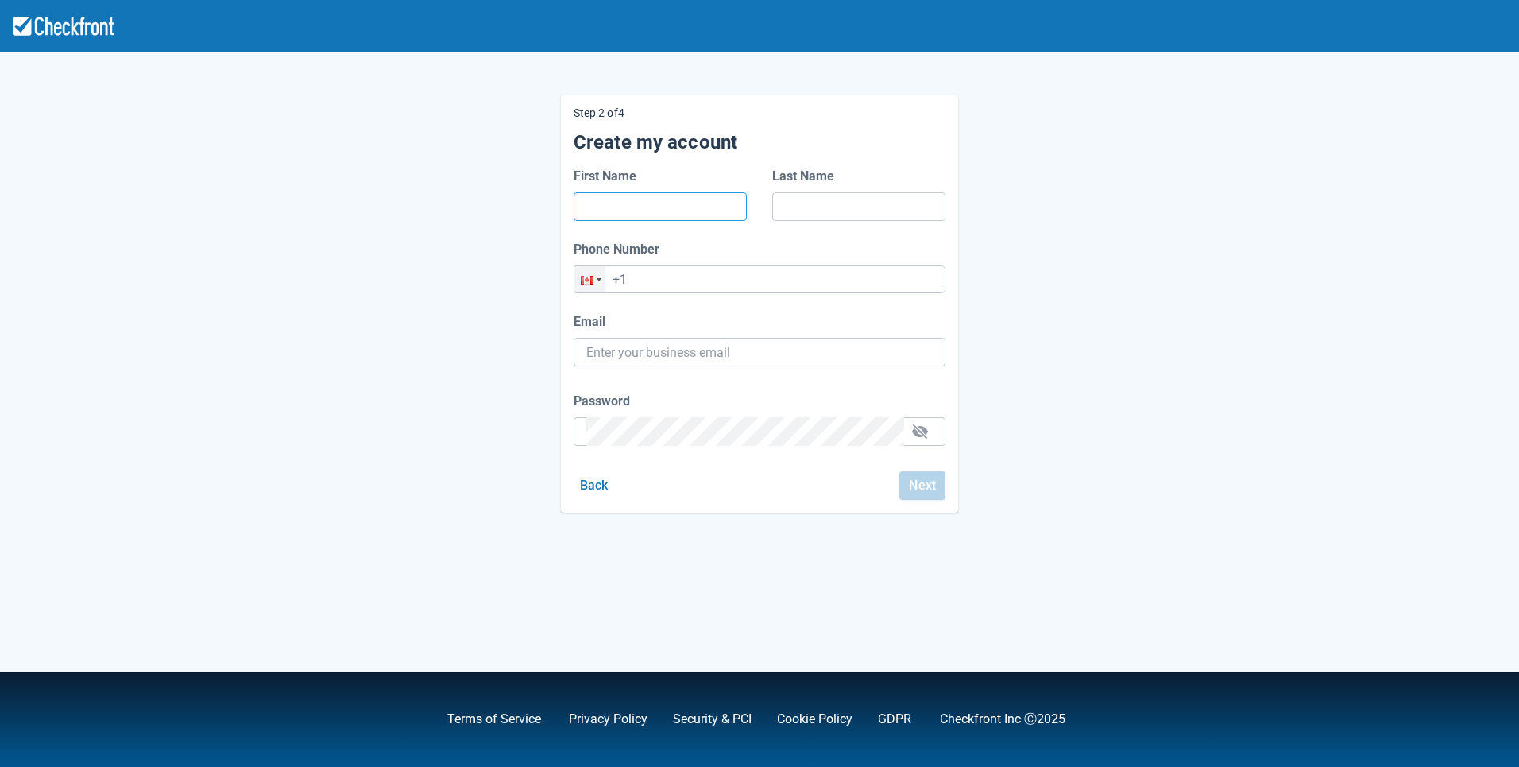
click at [668, 203] on input "First Name" at bounding box center [660, 206] width 148 height 29
type input "d"
click at [815, 204] on input "d" at bounding box center [859, 206] width 148 height 29
type input "d"
click at [729, 285] on input "+1" at bounding box center [759, 279] width 372 height 28
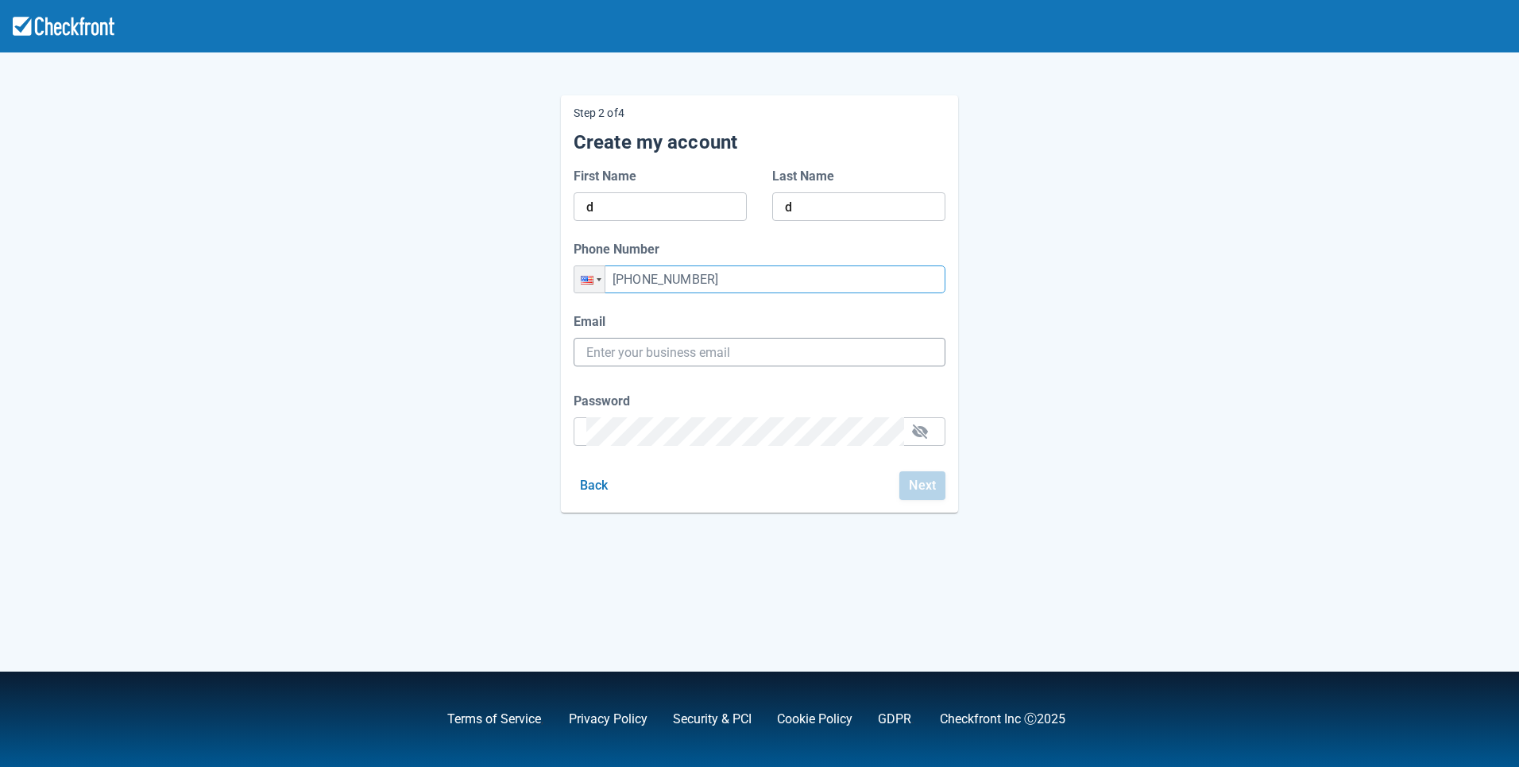
type input "+1 (453) 444-3434"
click at [697, 348] on input "Email" at bounding box center [759, 352] width 346 height 29
paste input "gpy-20251001t0910@email.ghostinspector.com"
type input "gpy-20251001t0910@email.ghostinspector.com"
click at [674, 432] on div "Password" at bounding box center [759, 419] width 372 height 54
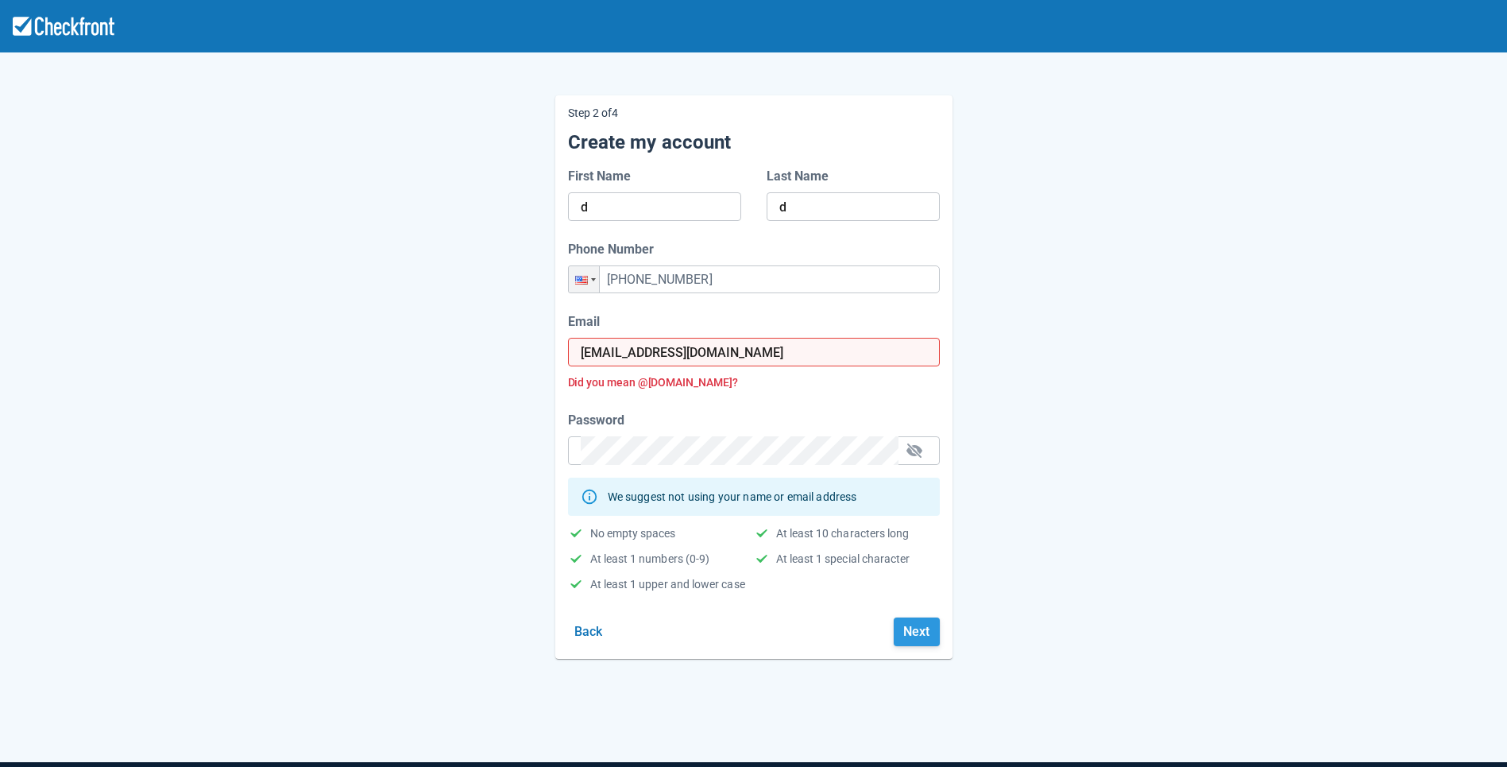
click at [919, 637] on button "Next" at bounding box center [917, 631] width 46 height 29
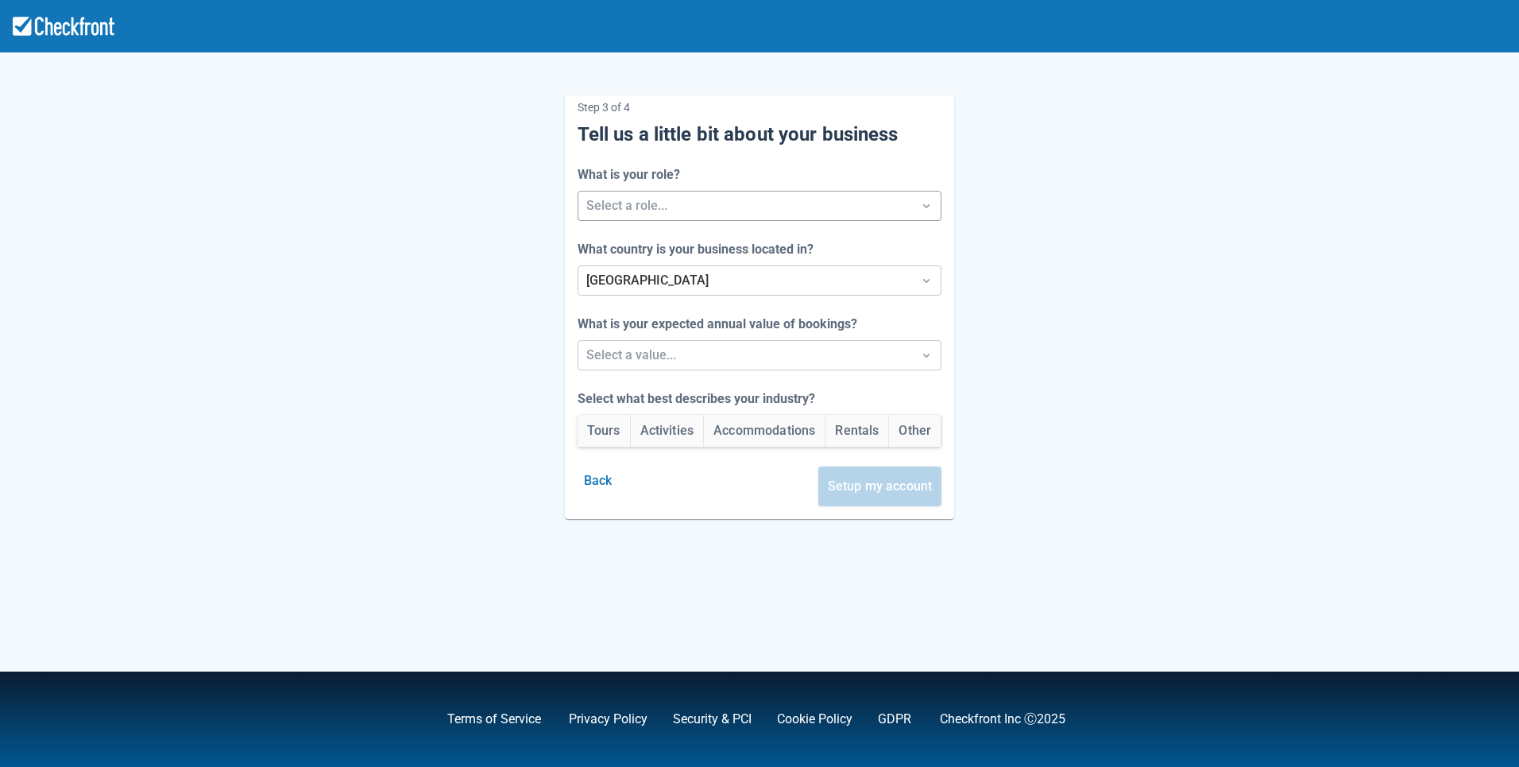
click at [786, 195] on div at bounding box center [745, 206] width 319 height 22
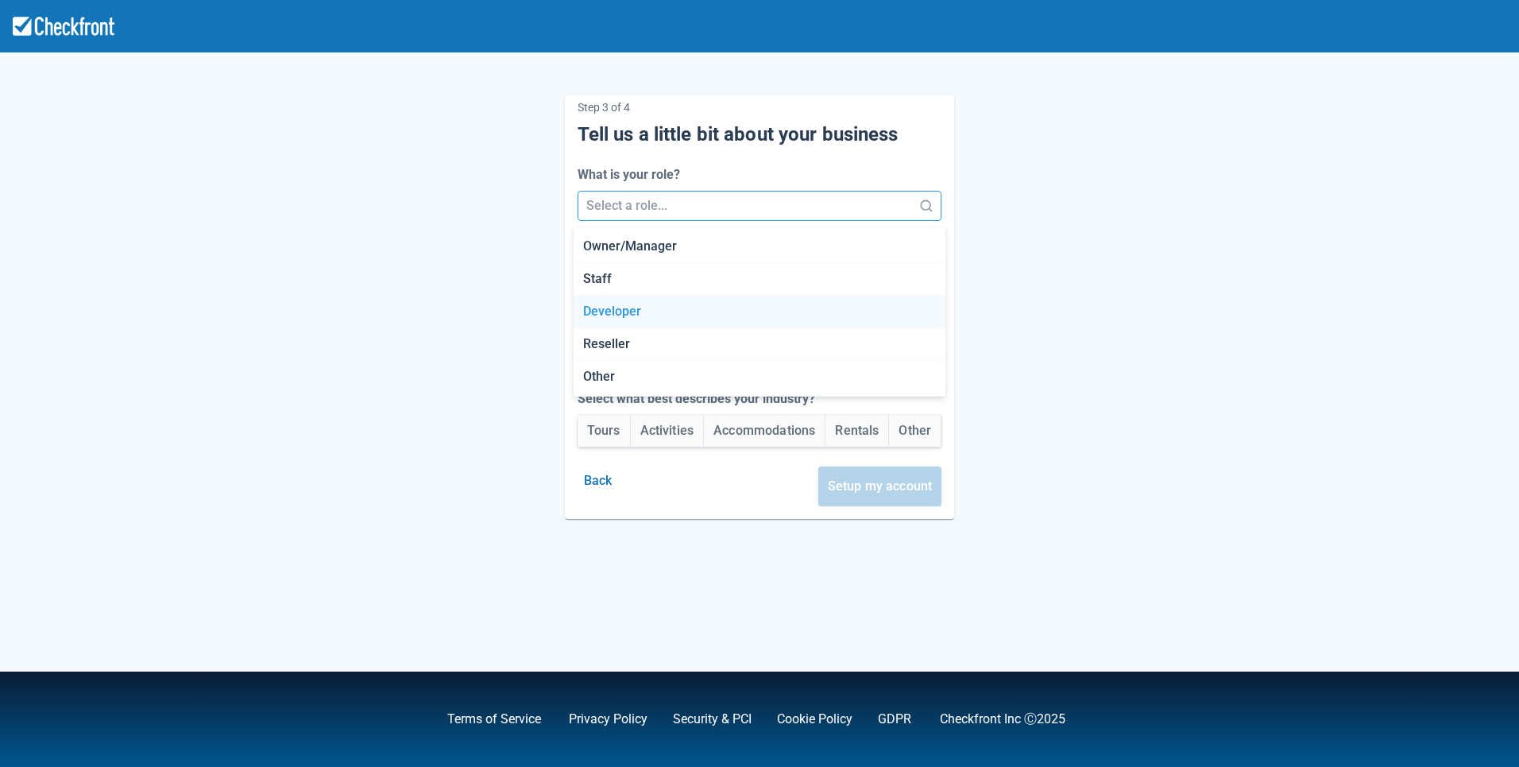
click at [709, 306] on div "Developer" at bounding box center [759, 311] width 372 height 33
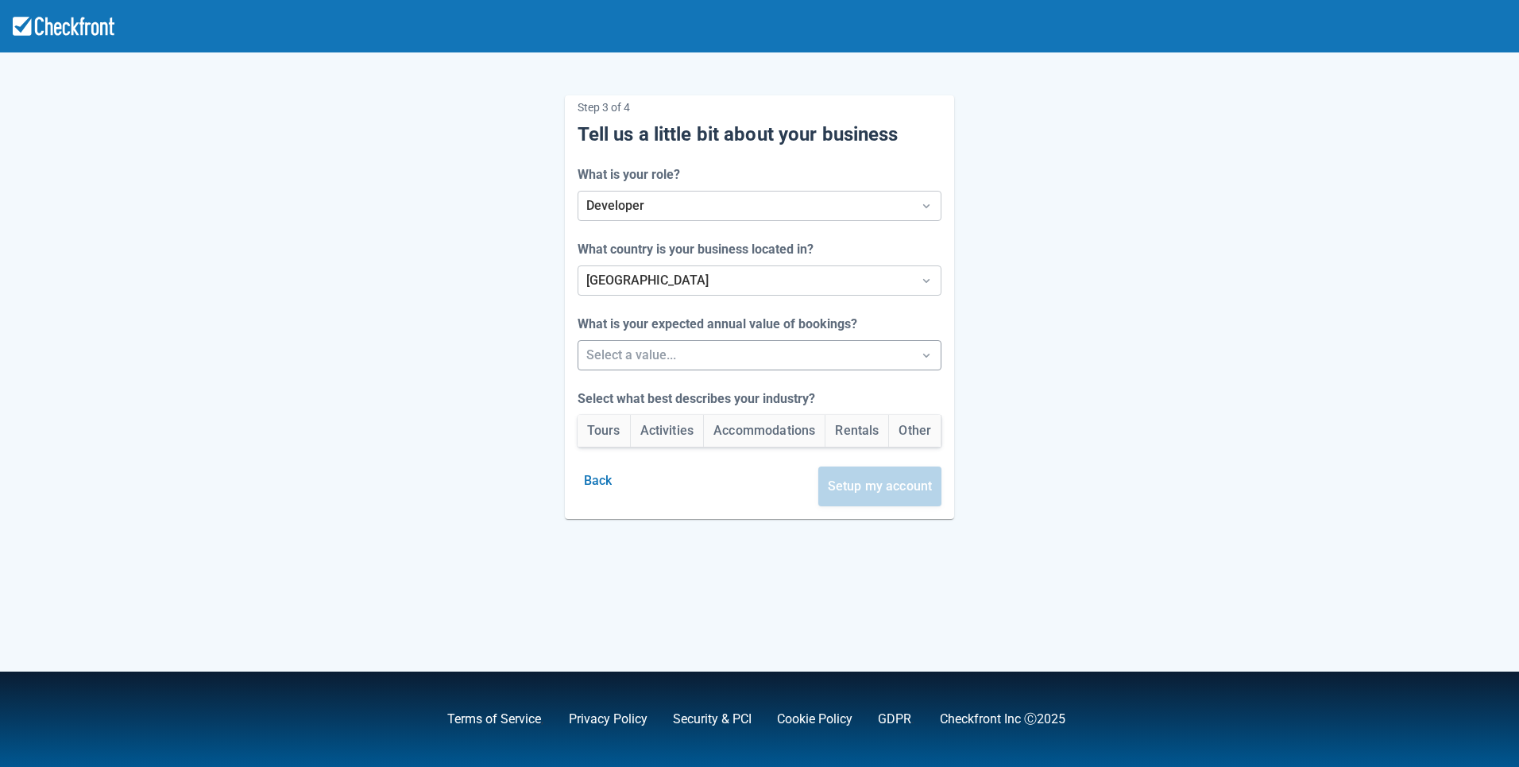
click at [694, 361] on div at bounding box center [745, 355] width 319 height 22
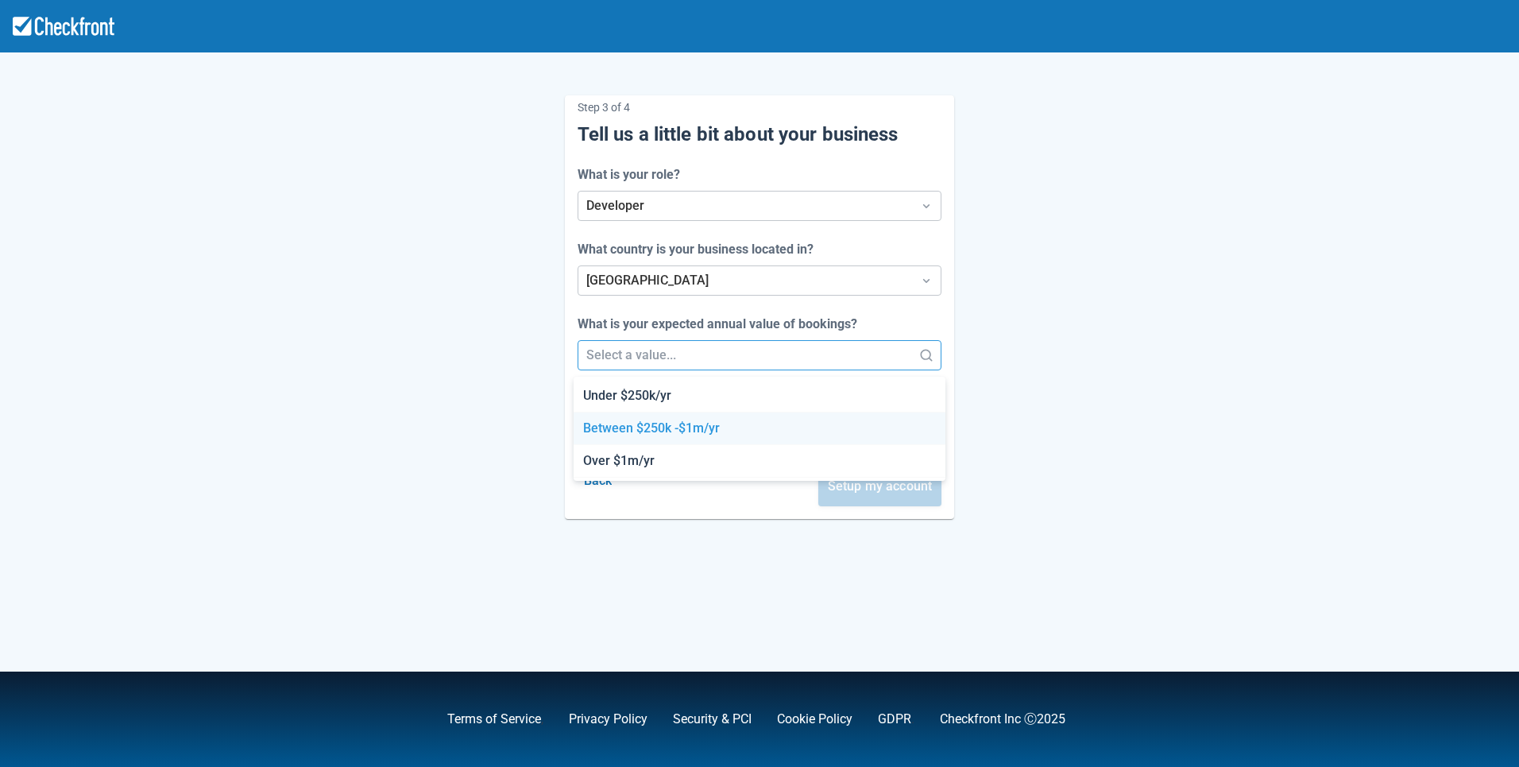
click at [682, 422] on div "Between $250k -$1m/yr" at bounding box center [759, 428] width 372 height 33
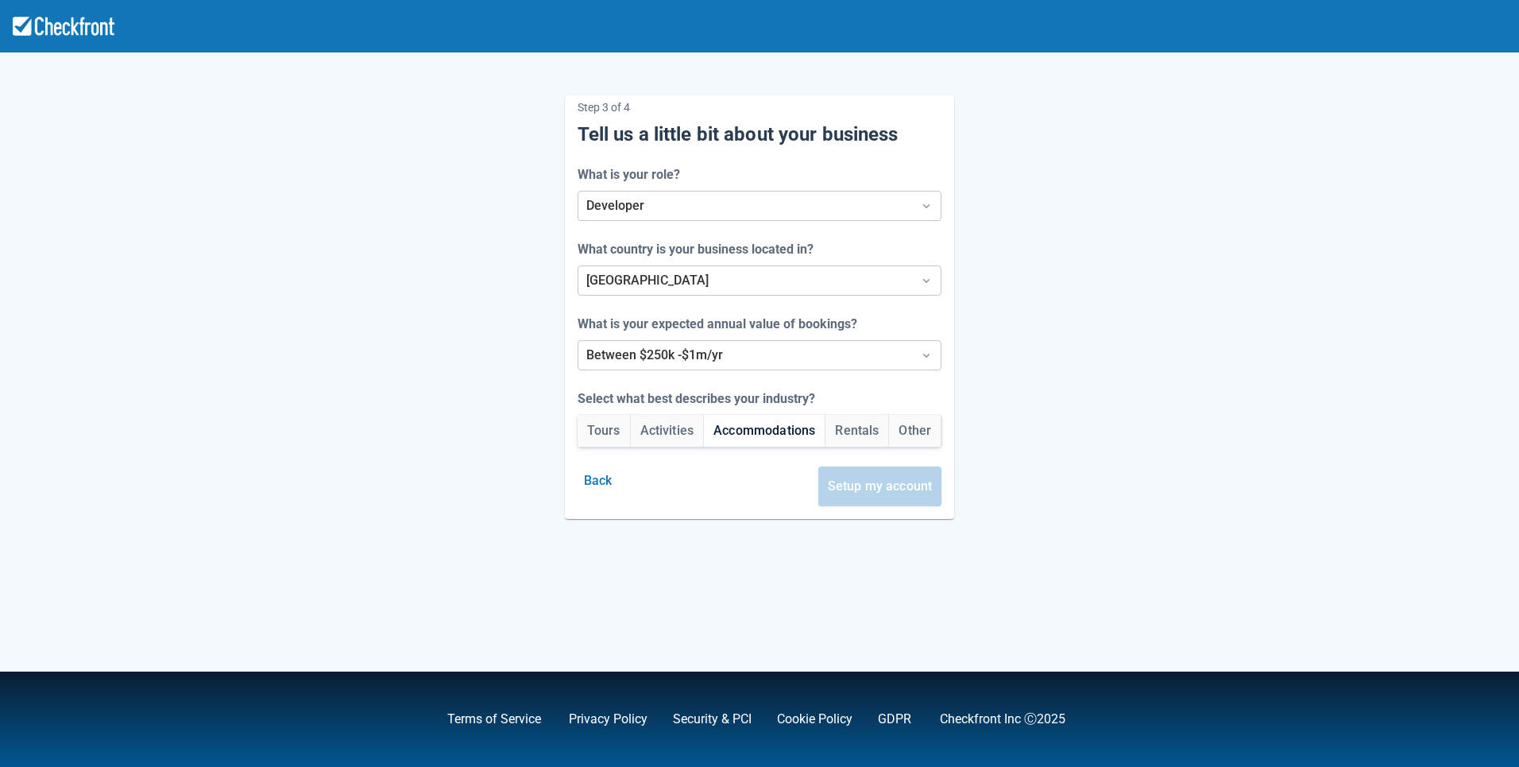
click at [772, 430] on button "Accommodations" at bounding box center [764, 431] width 121 height 32
click at [868, 488] on button "Setup my account" at bounding box center [880, 486] width 124 height 40
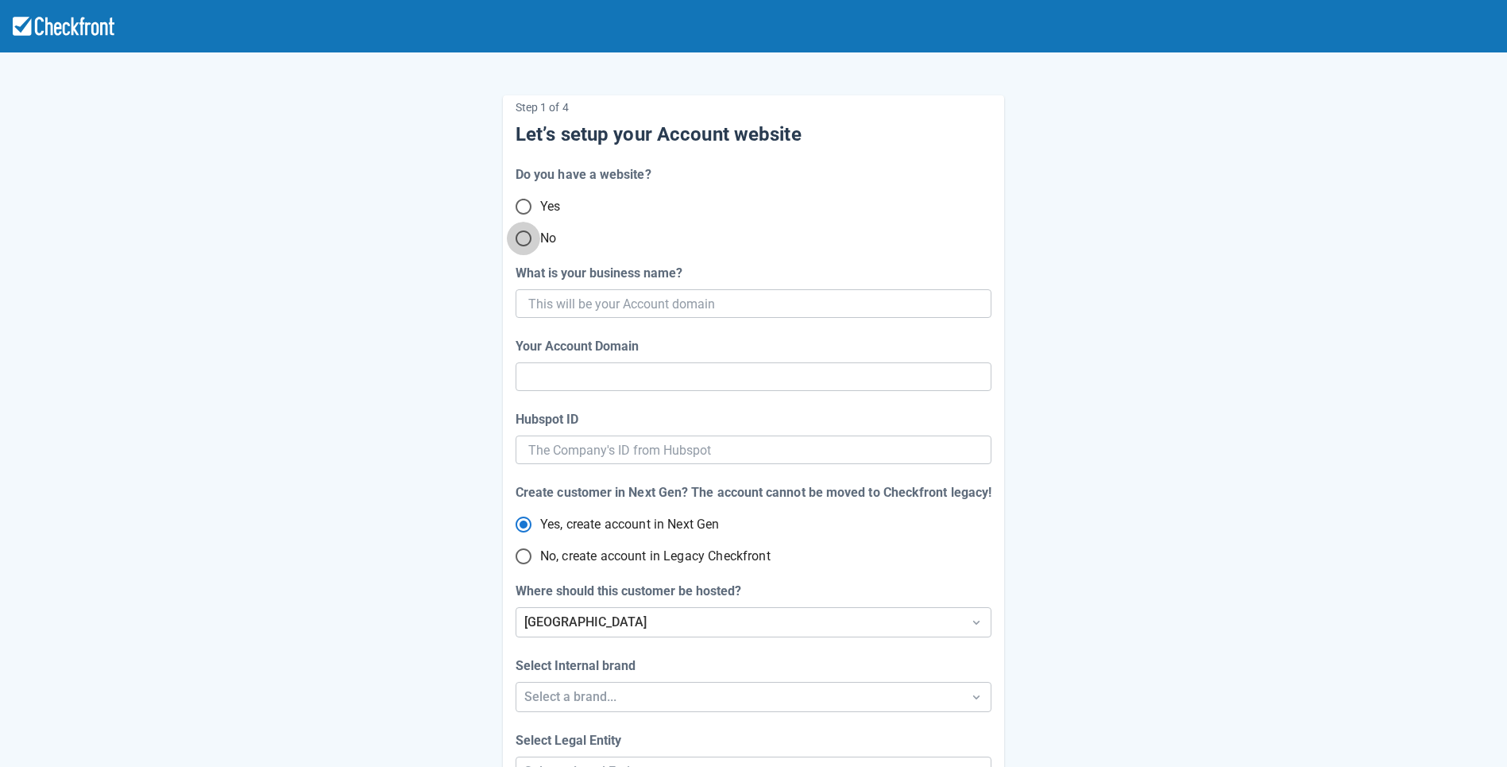
click at [525, 237] on input "No" at bounding box center [523, 238] width 33 height 33
radio input "true"
click at [742, 295] on input "What is your business name?" at bounding box center [751, 303] width 447 height 29
paste input "gpy-20251001t1000"
type input "gpy-20251001t1000"
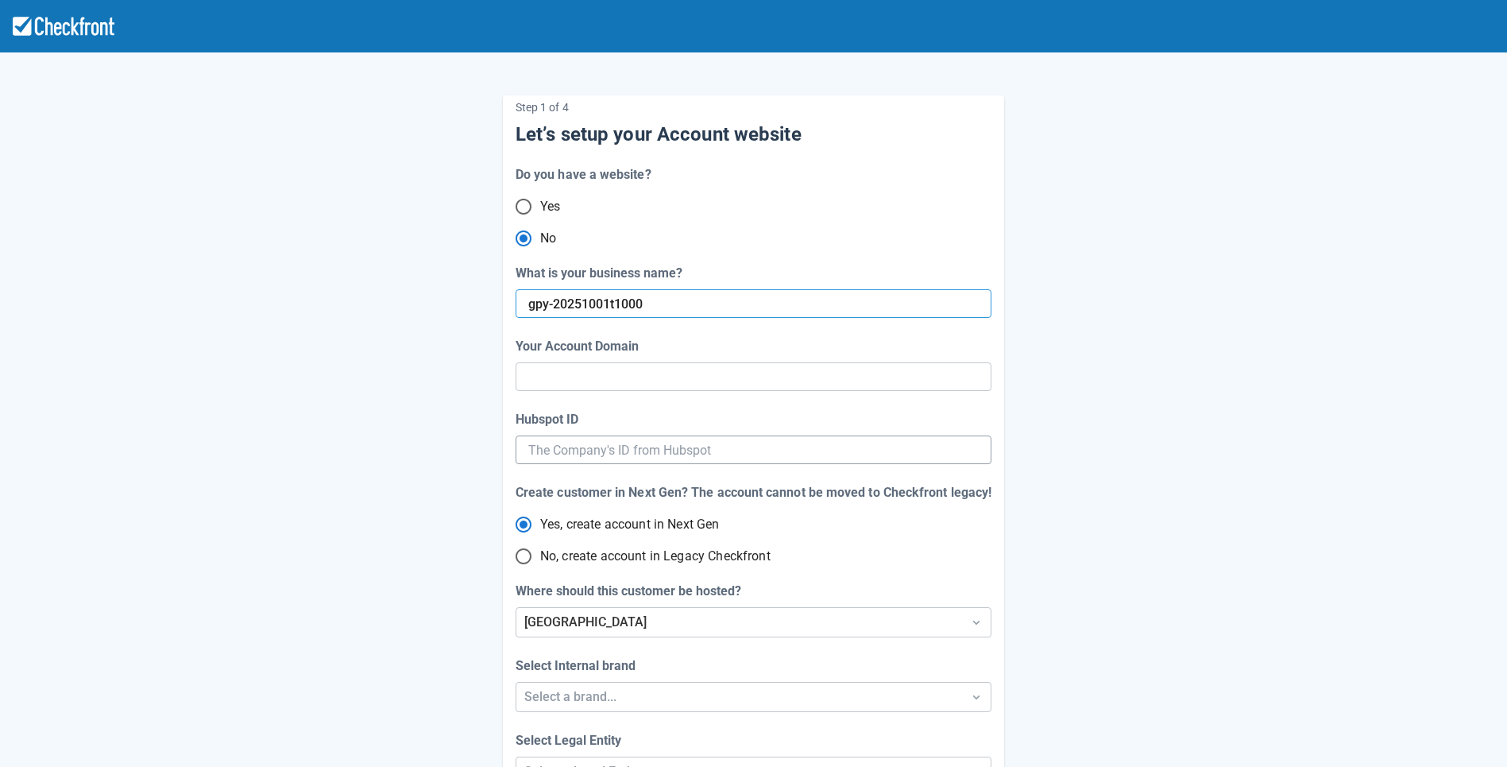
type input "gpy-20251001-t-1000"
radio input "true"
radio input "false"
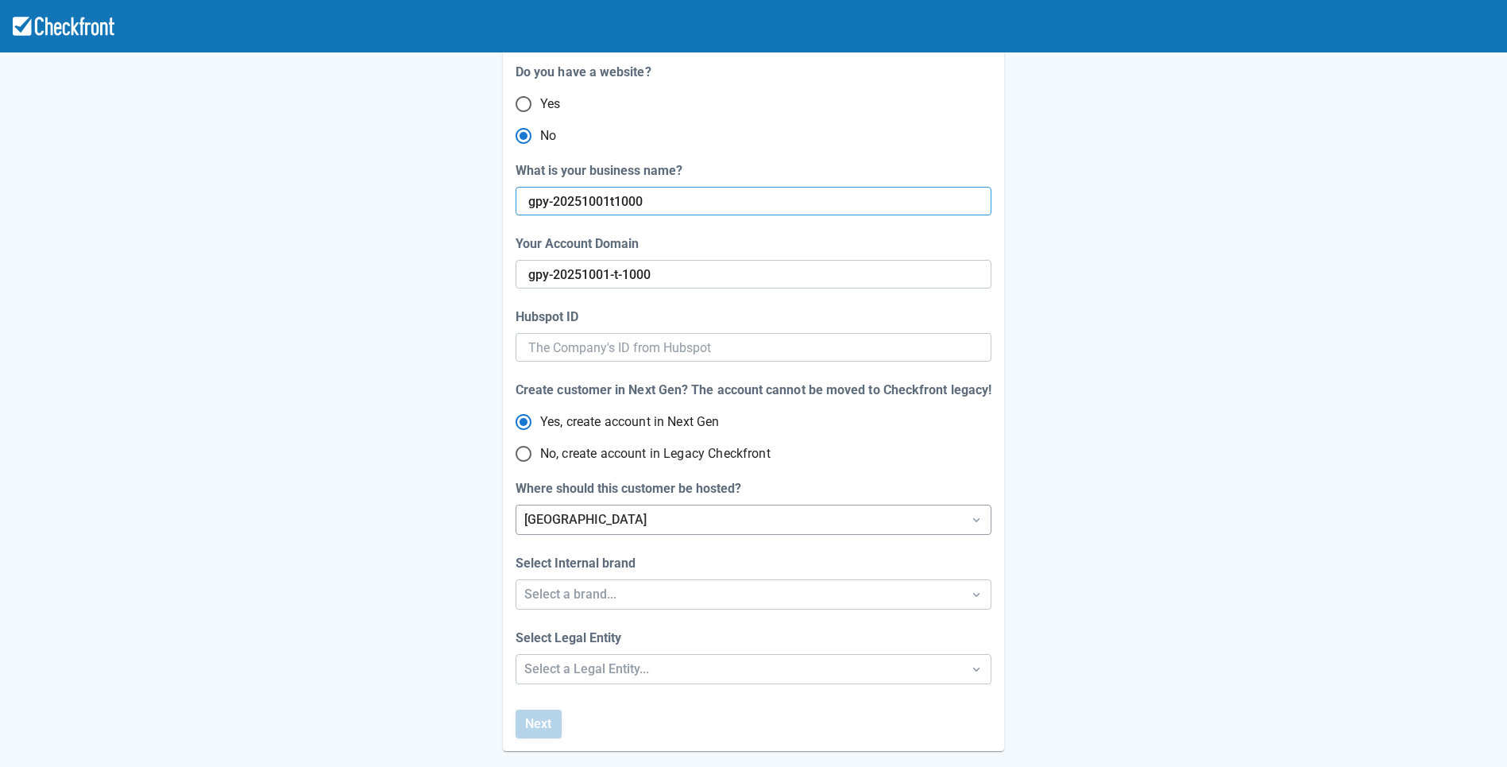
scroll to position [285, 0]
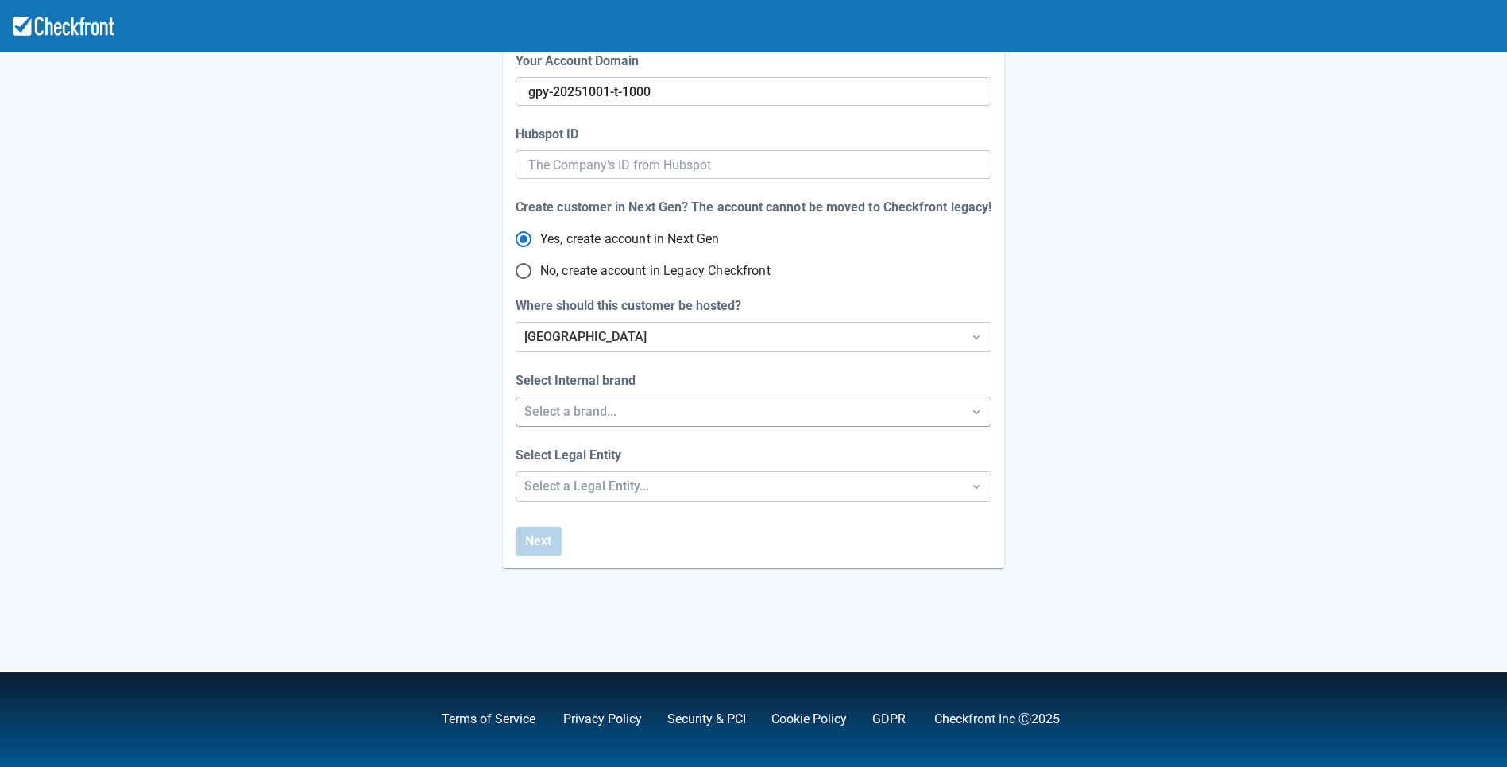
type input "gpy-20251001t1000"
click at [641, 411] on div "Select a brand..." at bounding box center [739, 411] width 430 height 19
click at [600, 460] on div "Checkfront" at bounding box center [753, 452] width 475 height 33
click at [600, 486] on div "Select a Legal Entity..." at bounding box center [739, 486] width 430 height 19
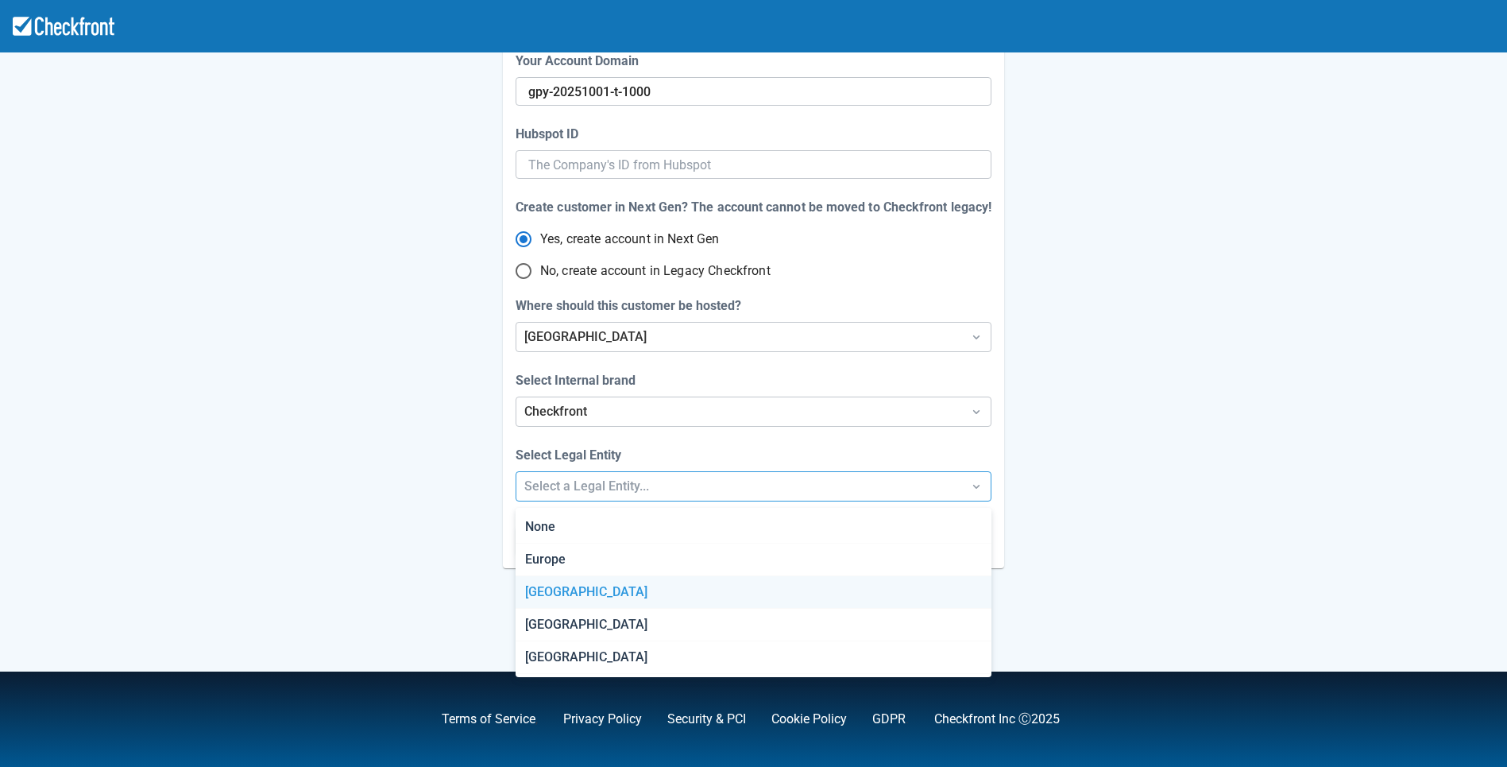
click at [586, 593] on div "[GEOGRAPHIC_DATA]" at bounding box center [753, 592] width 475 height 33
radio input "false"
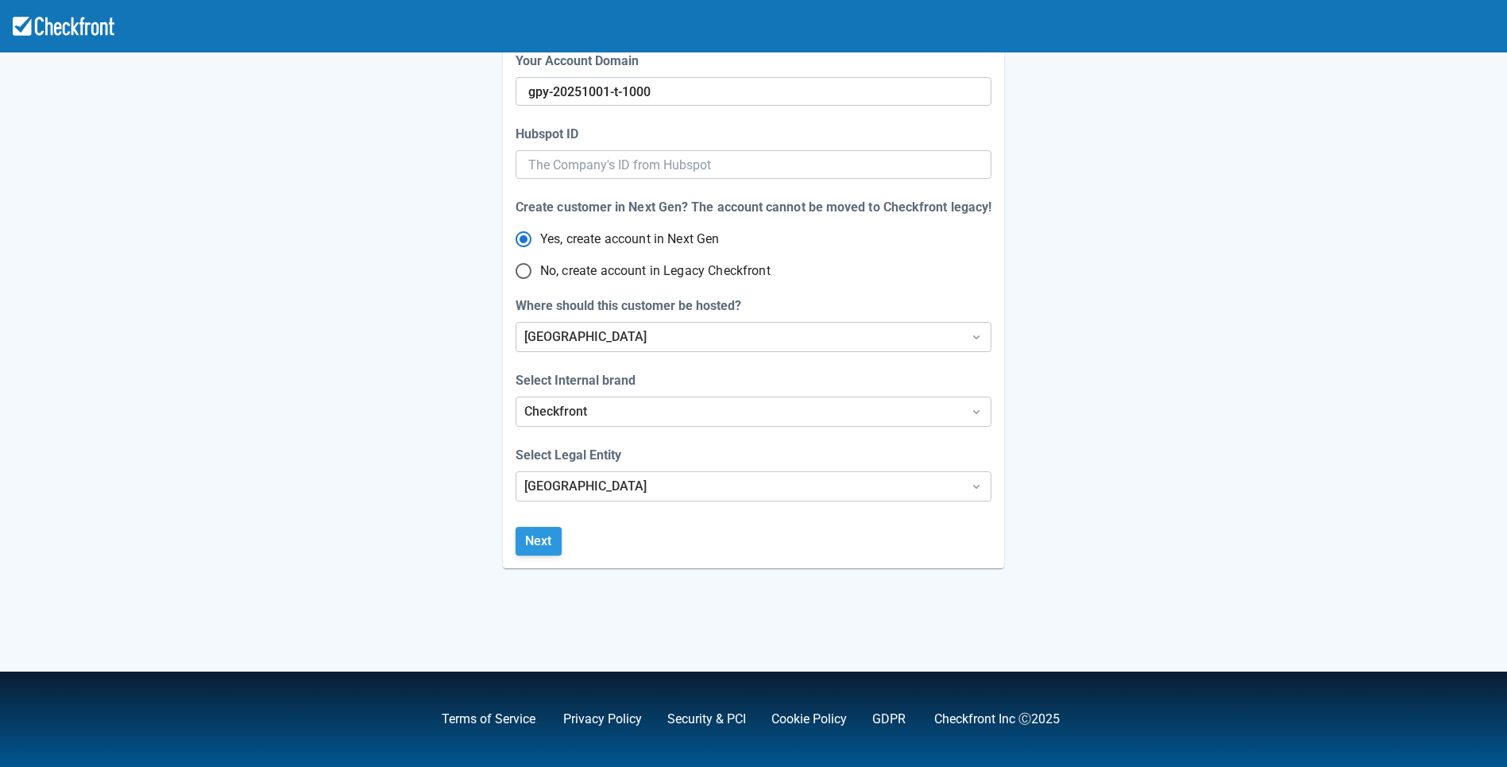
click at [552, 544] on button "Next" at bounding box center [539, 541] width 46 height 29
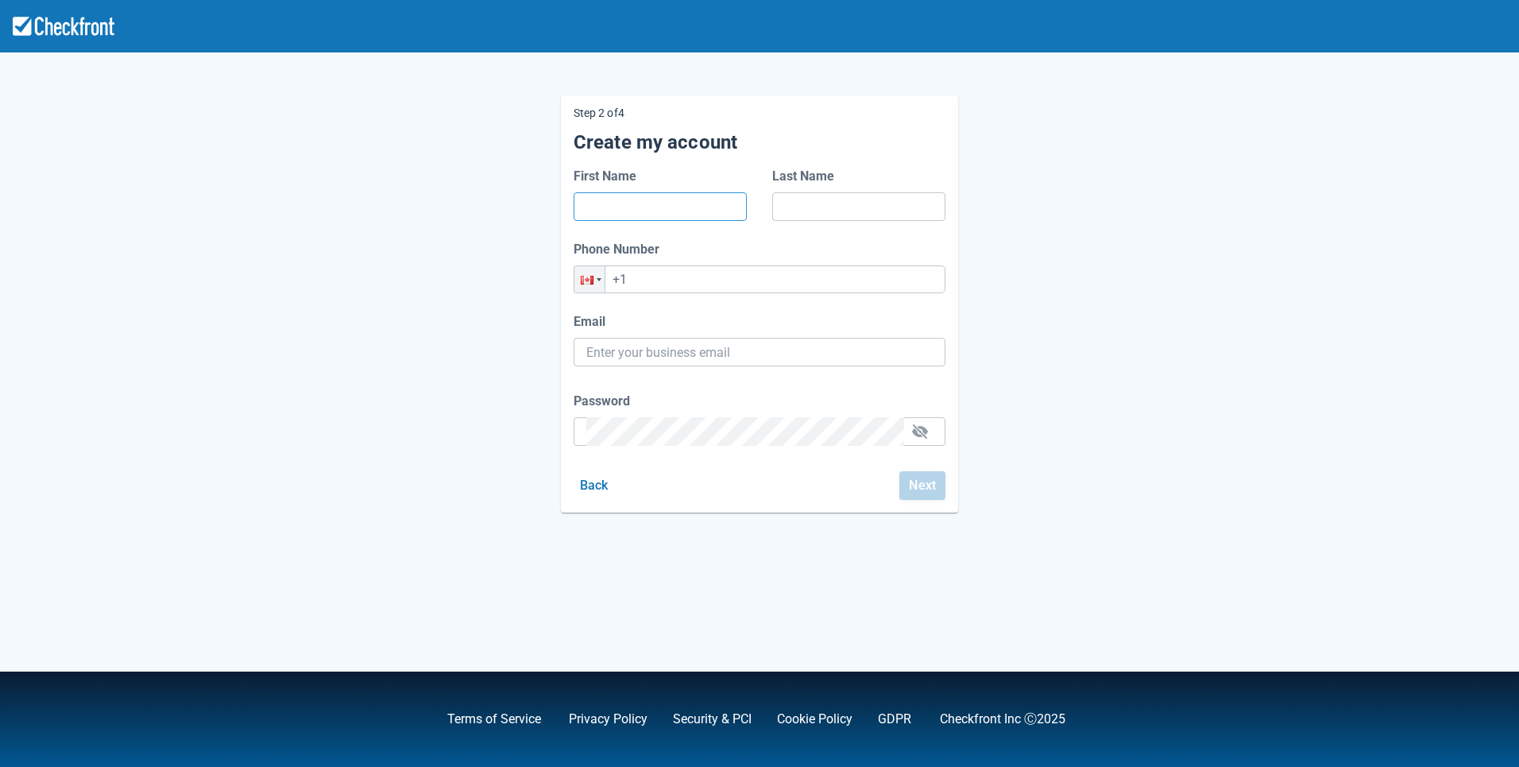
click at [671, 209] on input "First Name" at bounding box center [660, 206] width 148 height 29
type input "d"
click at [802, 205] on input "Last Name" at bounding box center [859, 206] width 148 height 29
type input "sd"
click at [688, 280] on input "+1" at bounding box center [759, 279] width 372 height 28
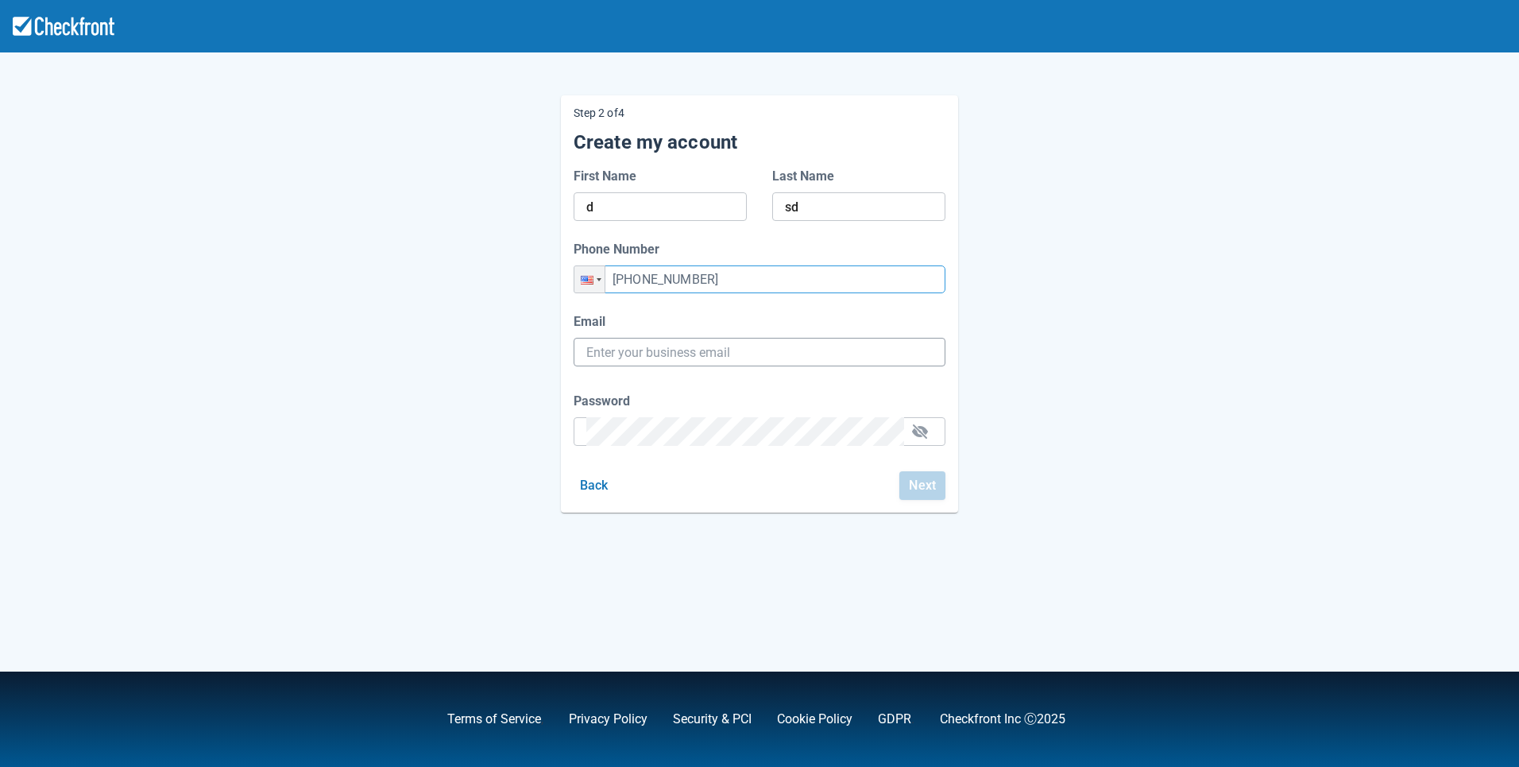
type input "[PHONE_NUMBER]"
click at [656, 357] on input "Email" at bounding box center [759, 352] width 346 height 29
paste input "[EMAIL_ADDRESS][DOMAIN_NAME]"
type input "[EMAIL_ADDRESS][DOMAIN_NAME]"
click at [708, 431] on div "Password" at bounding box center [759, 419] width 372 height 54
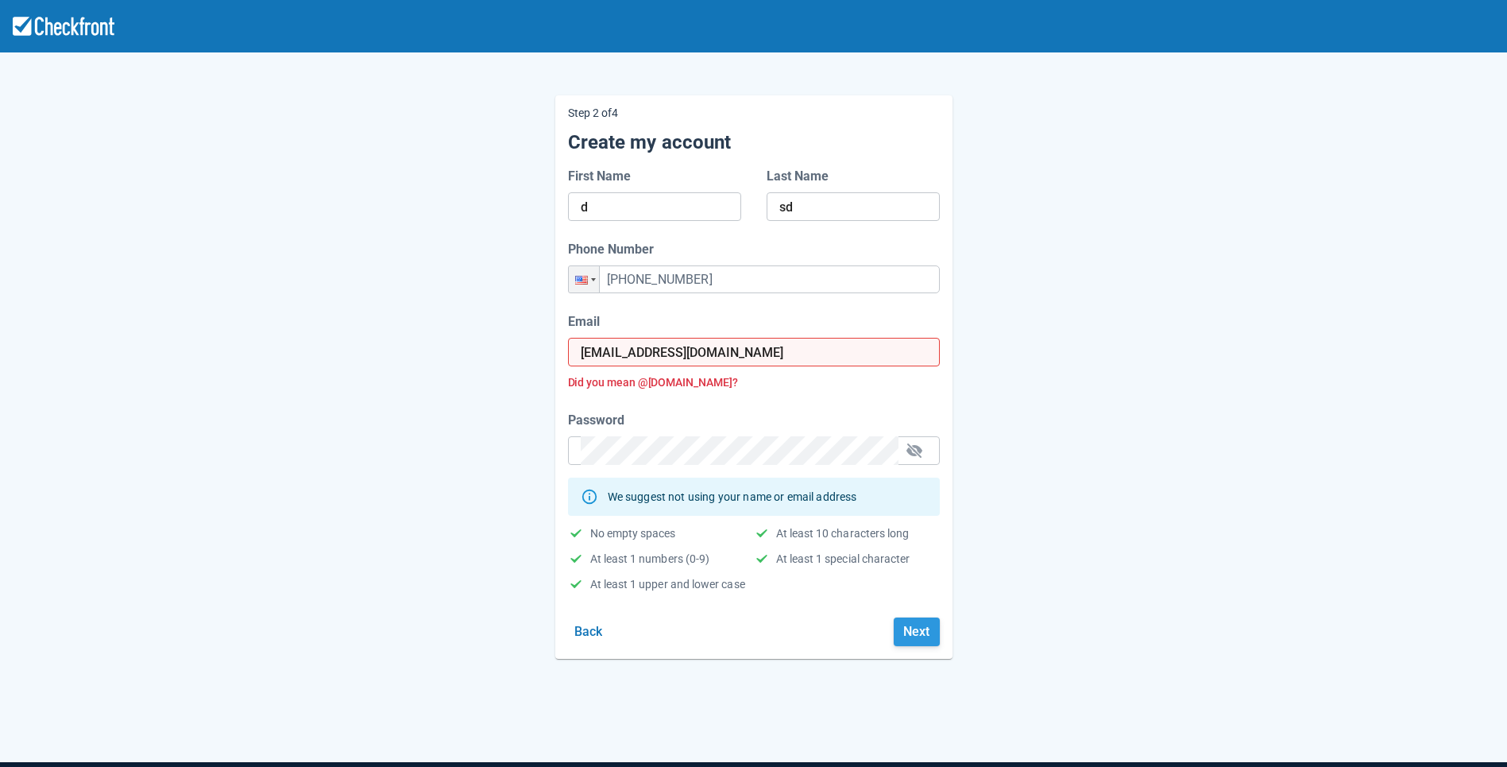
click at [907, 626] on button "Next" at bounding box center [917, 631] width 46 height 29
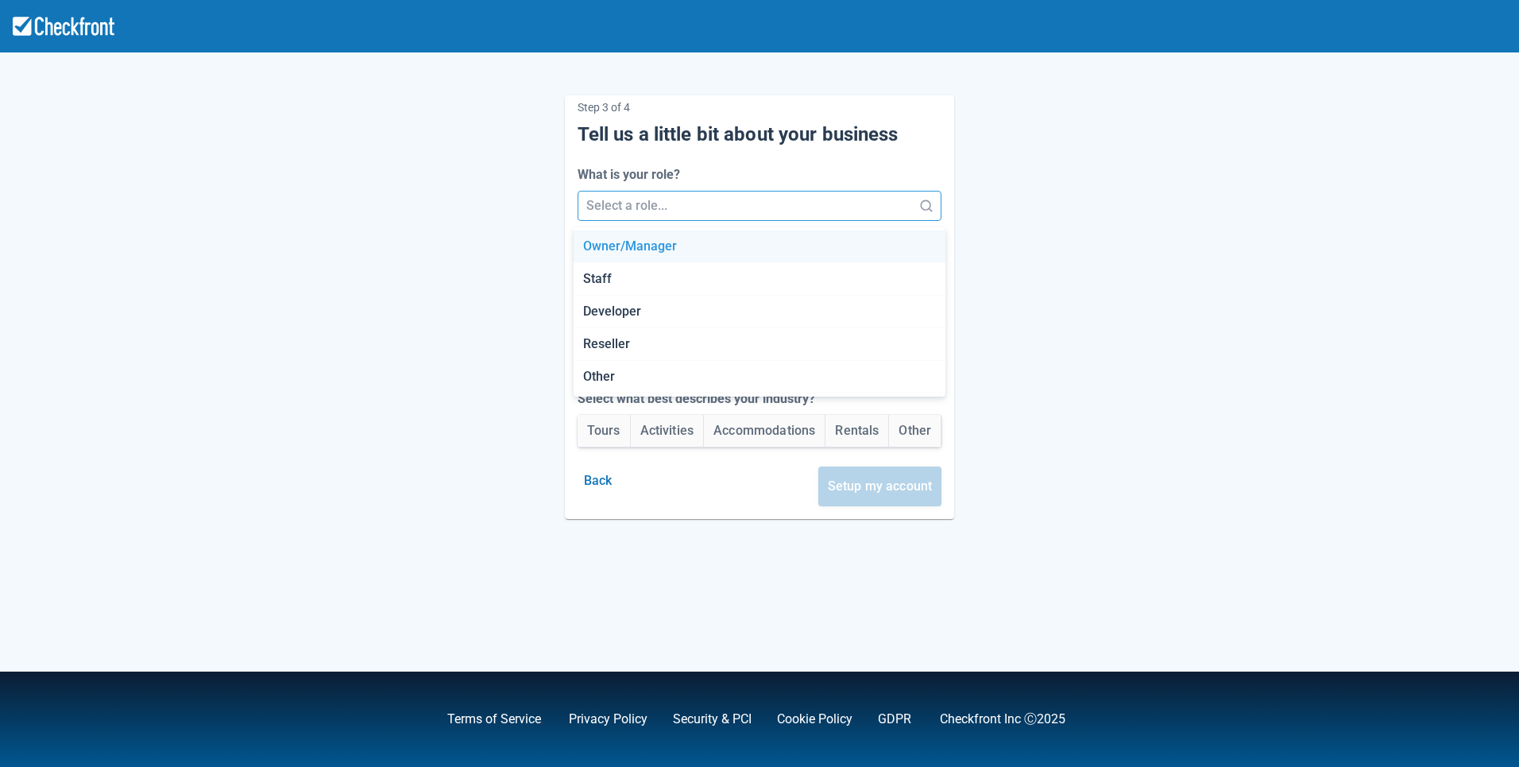
click at [772, 216] on div at bounding box center [745, 206] width 319 height 22
click at [739, 330] on div "Reseller" at bounding box center [759, 344] width 372 height 33
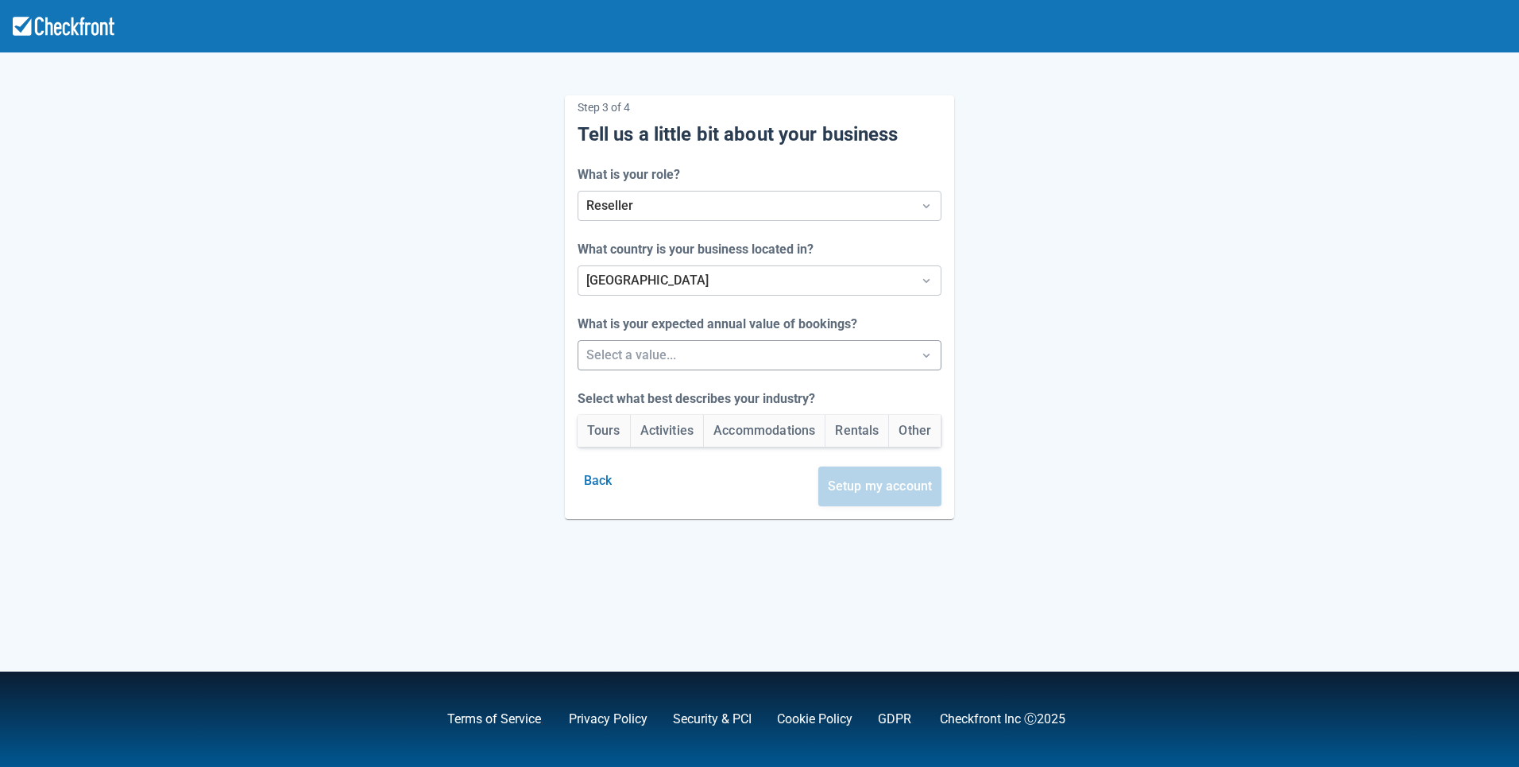
click at [714, 353] on div at bounding box center [745, 355] width 319 height 22
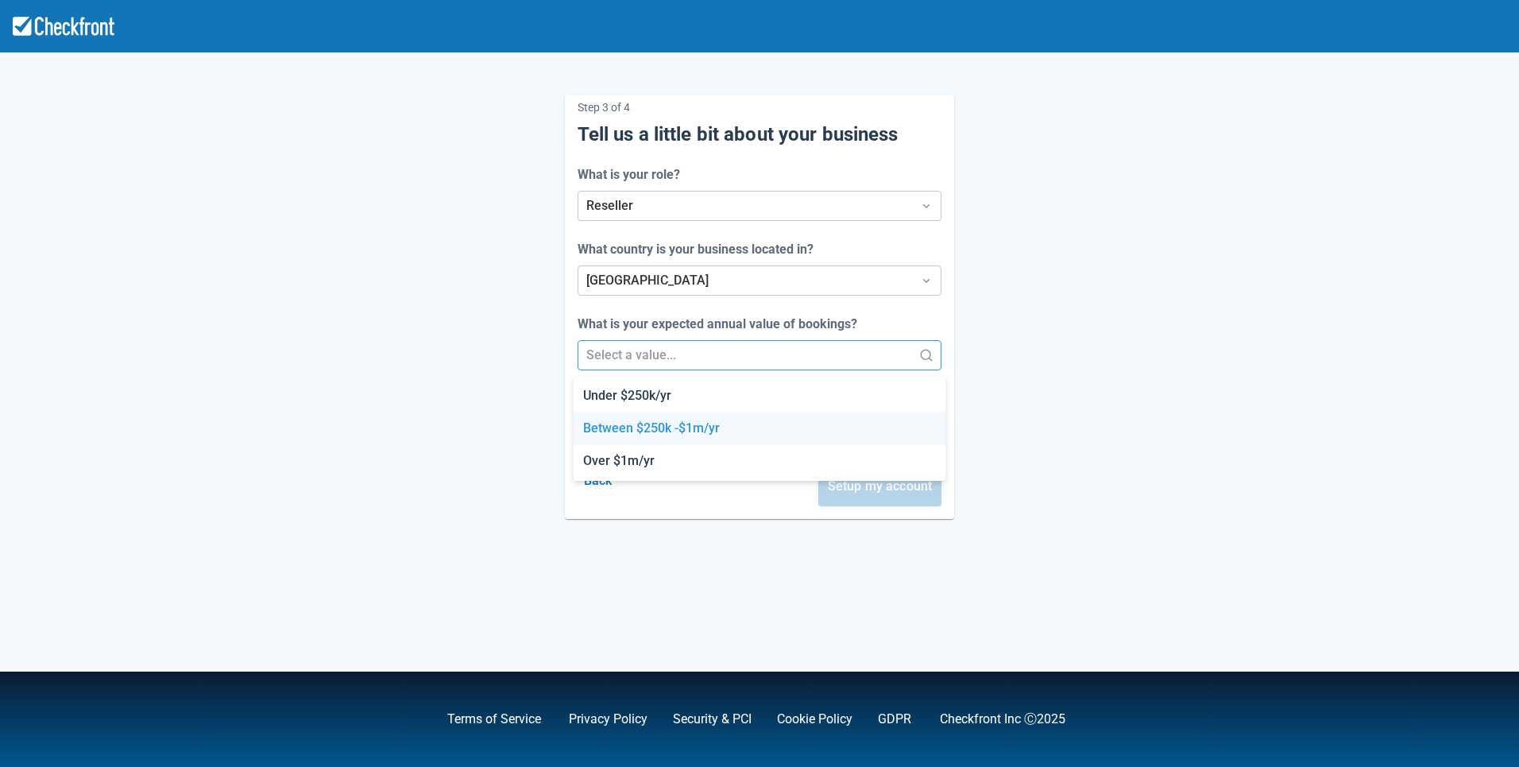
click at [712, 425] on div "Between $250k -$1m/yr" at bounding box center [759, 428] width 372 height 33
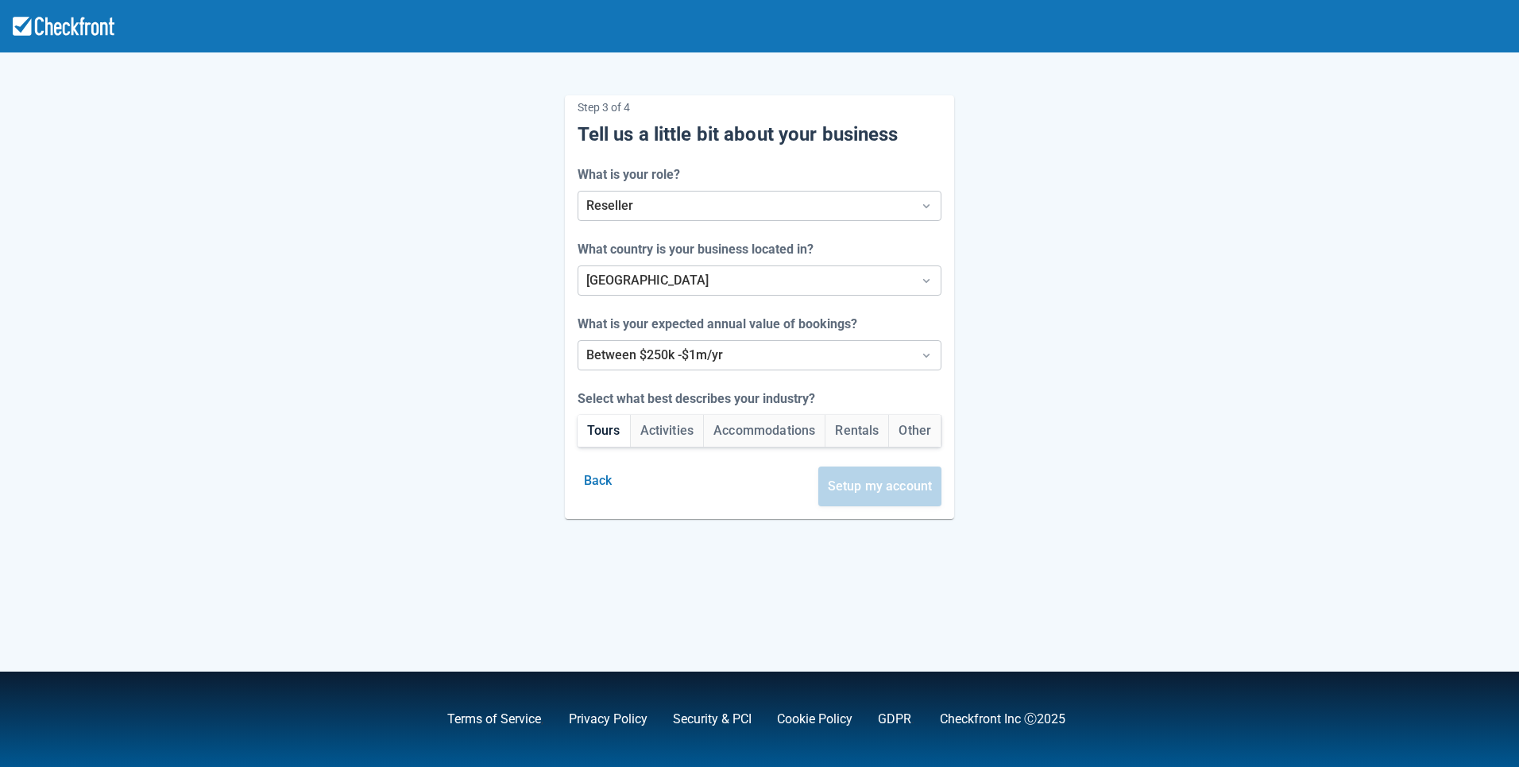
click at [597, 433] on button "Tours" at bounding box center [603, 431] width 52 height 32
click at [882, 485] on button "Setup my account" at bounding box center [880, 486] width 124 height 40
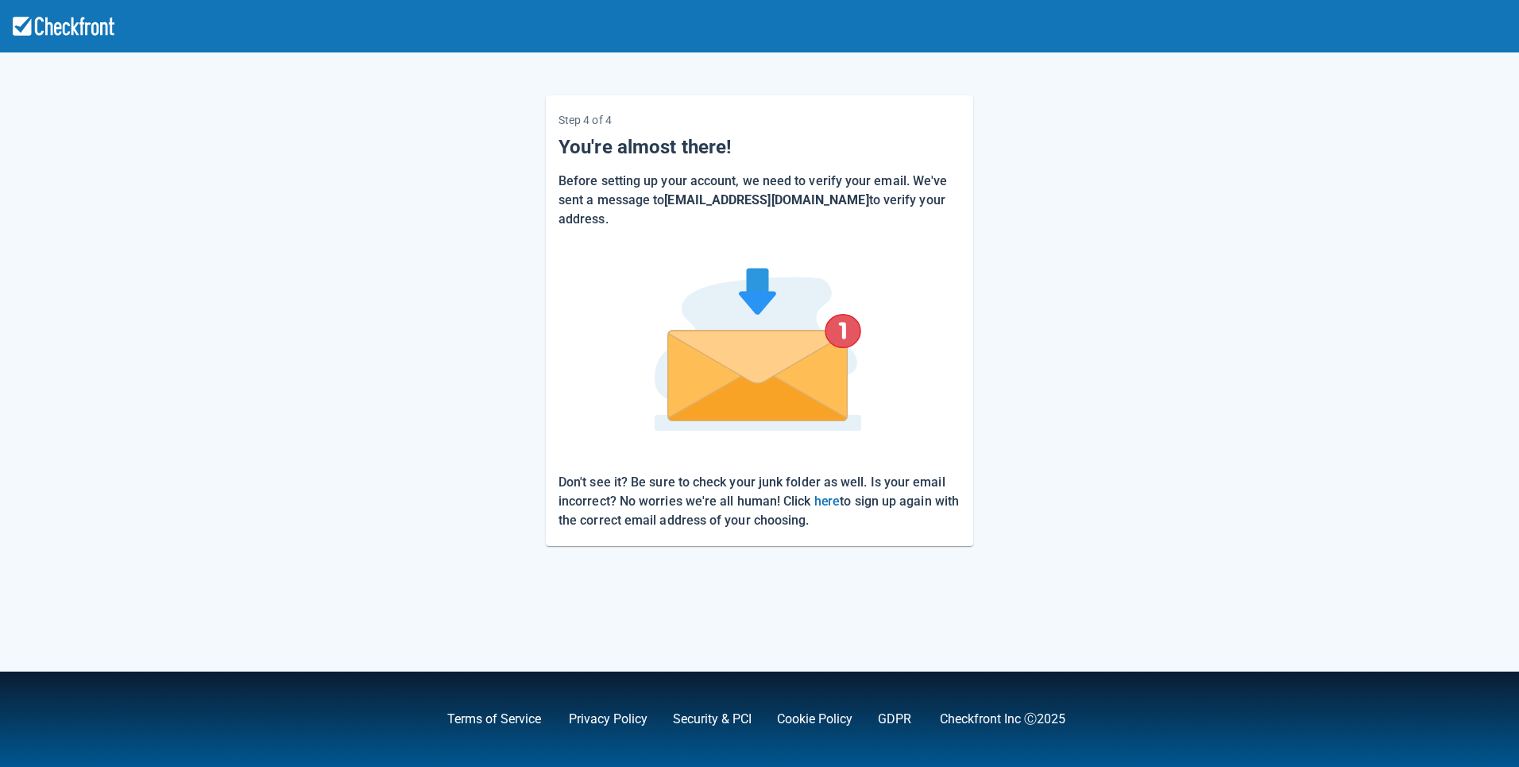
click at [1145, 347] on div "Step 4 of 4 You're almost there! Before setting up your account, we need to ver…" at bounding box center [760, 308] width 906 height 476
